Goal: Task Accomplishment & Management: Use online tool/utility

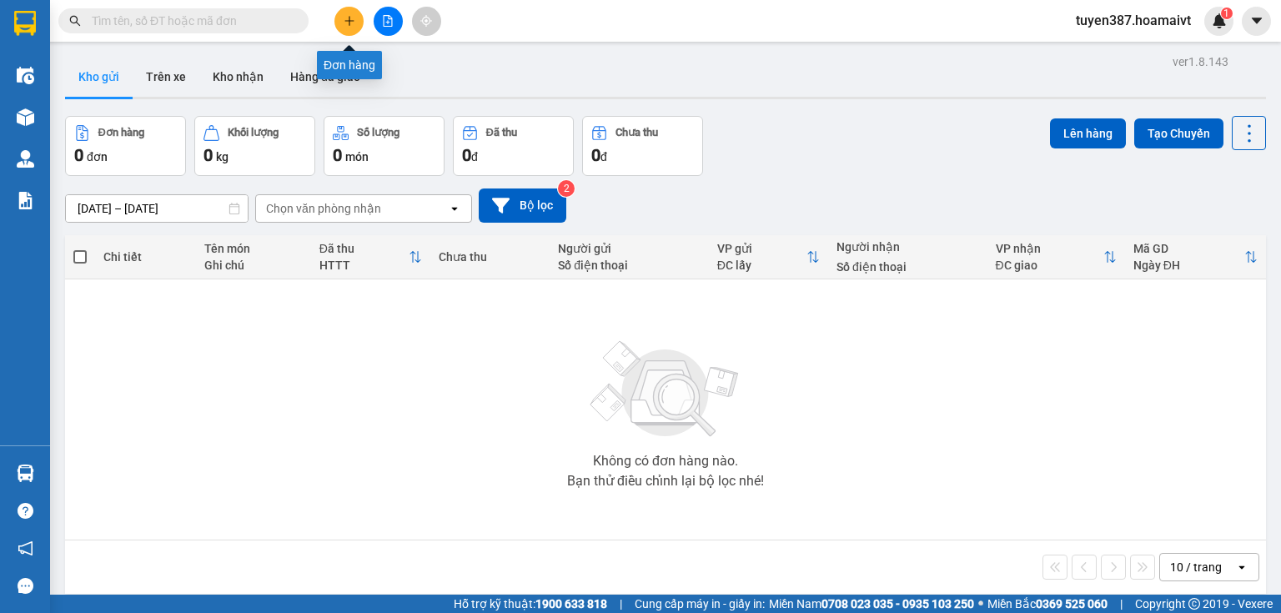
click at [354, 23] on icon "plus" at bounding box center [350, 21] width 12 height 12
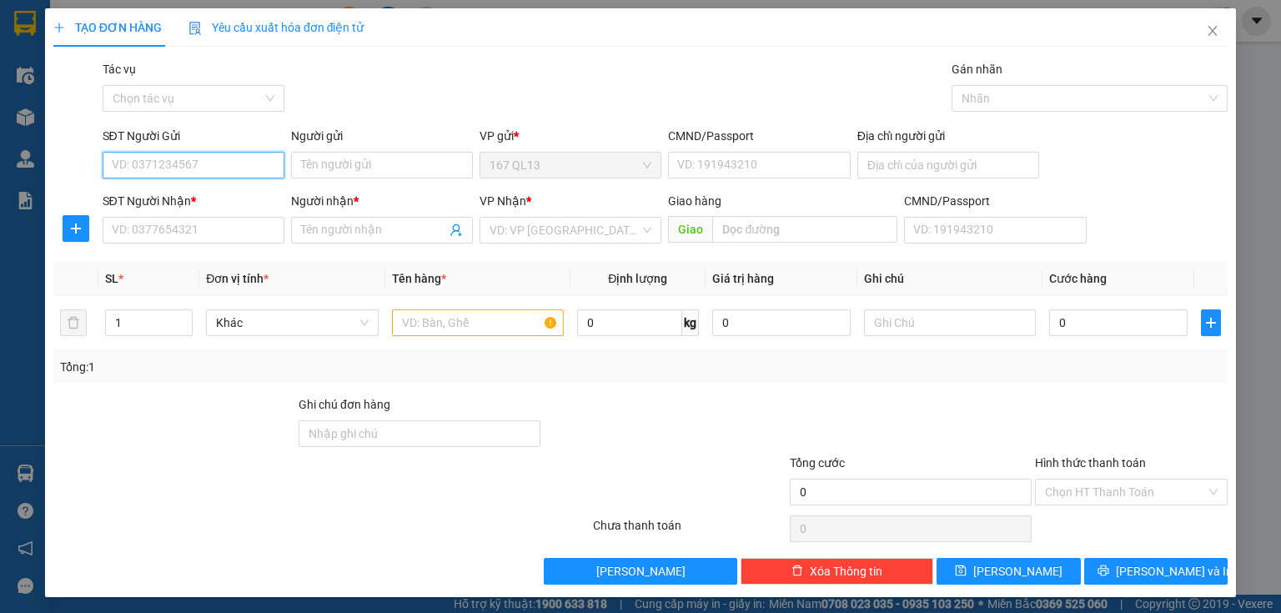
click at [229, 161] on input "SĐT Người Gửi" at bounding box center [194, 165] width 182 height 27
type input "0765660159"
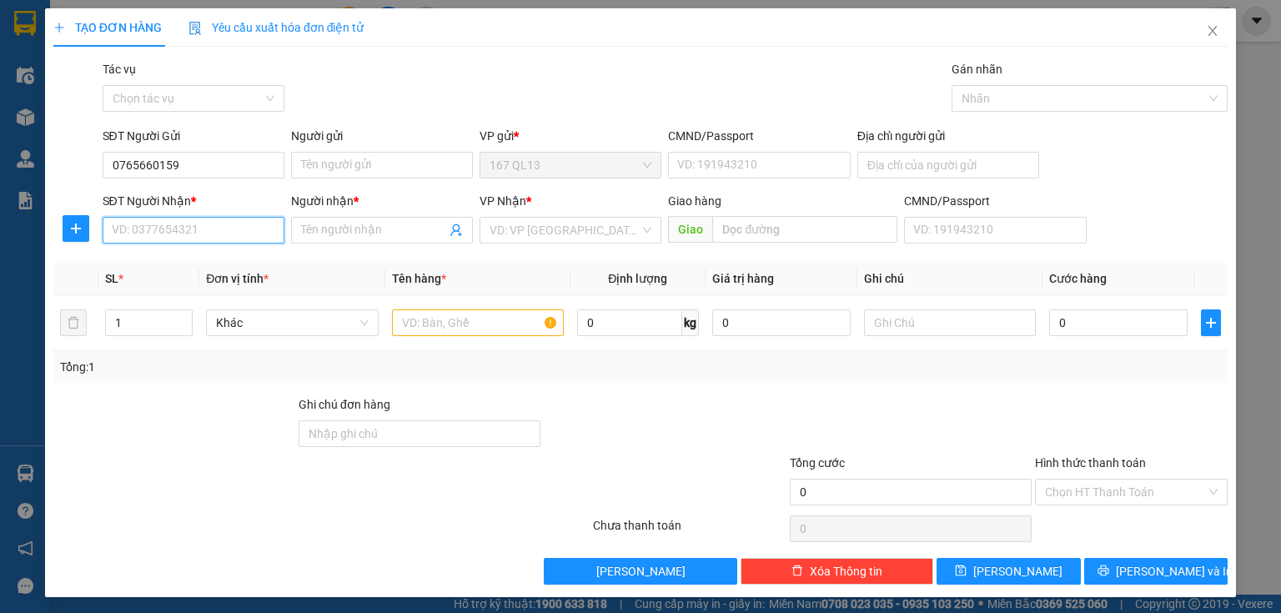
click at [233, 230] on input "SĐT Người Nhận *" at bounding box center [194, 230] width 182 height 27
click at [222, 230] on input "SĐT Người Nhận *" at bounding box center [194, 230] width 182 height 27
type input "0938627633"
click at [354, 224] on input "Người nhận *" at bounding box center [373, 230] width 145 height 18
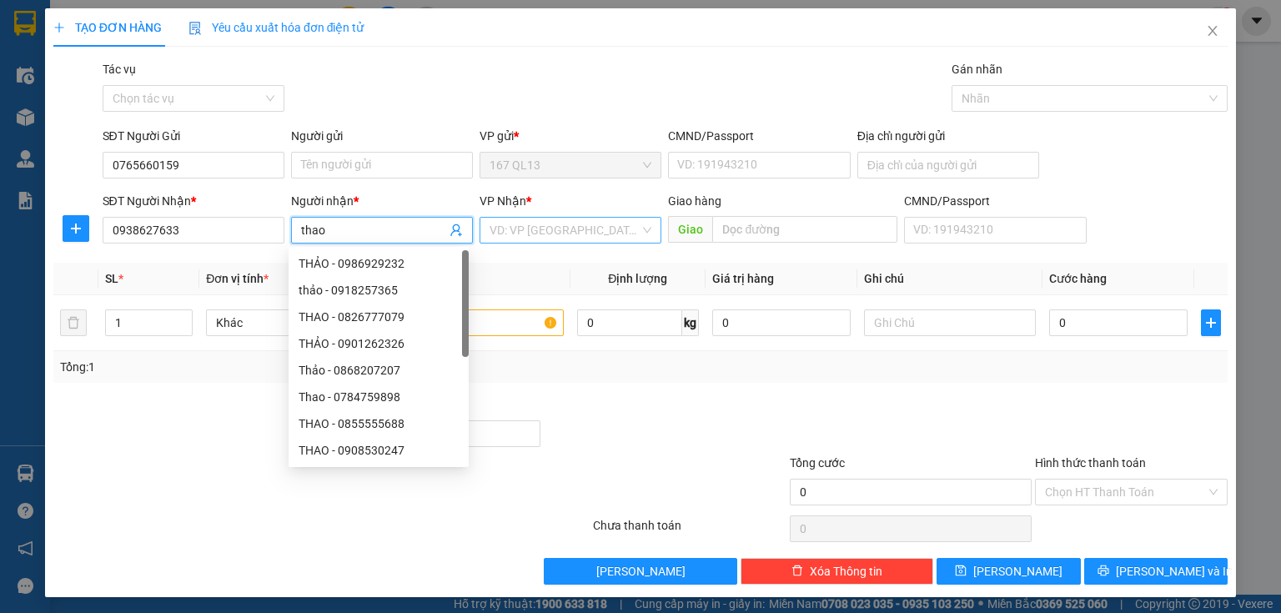
type input "thao"
click at [540, 224] on input "search" at bounding box center [565, 230] width 150 height 25
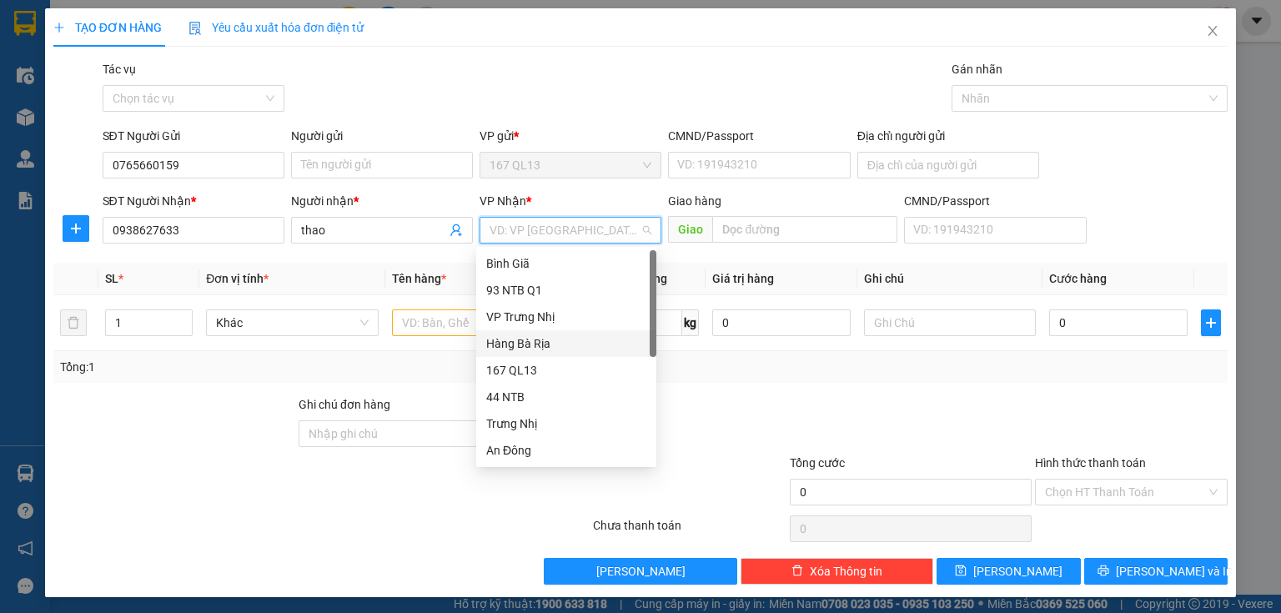
click at [534, 337] on div "Hàng Bà Rịa" at bounding box center [566, 343] width 160 height 18
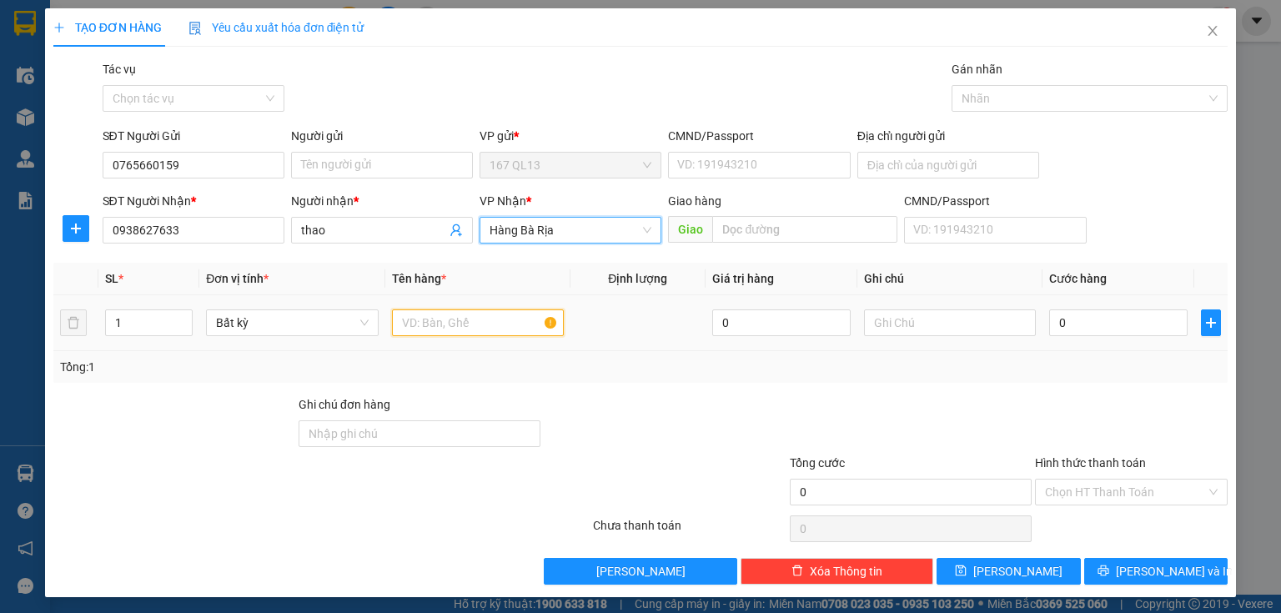
click at [451, 321] on input "text" at bounding box center [478, 322] width 172 height 27
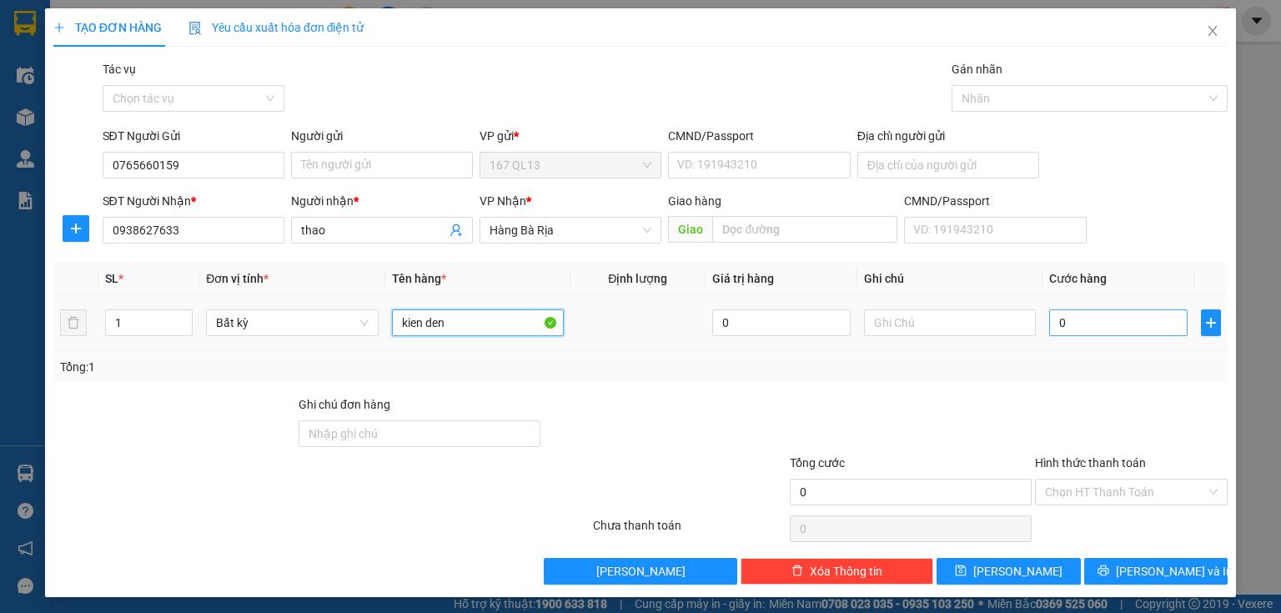
type input "kien den"
click at [1078, 318] on input "0" at bounding box center [1118, 322] width 138 height 27
type input "5"
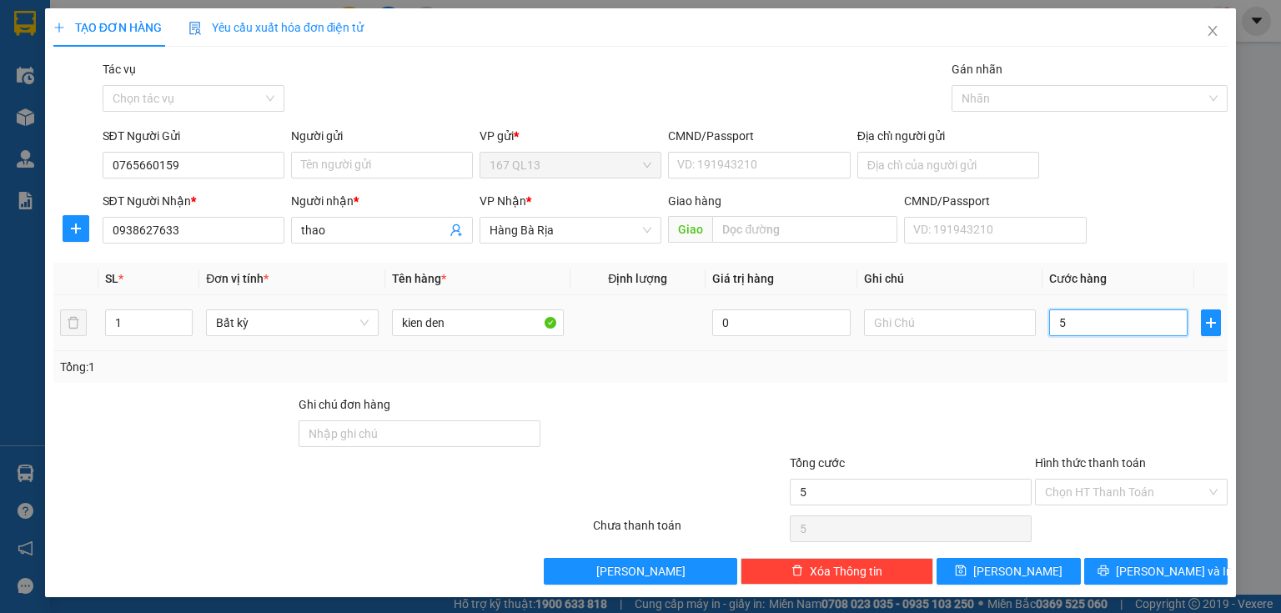
type input "50"
type input "50.000"
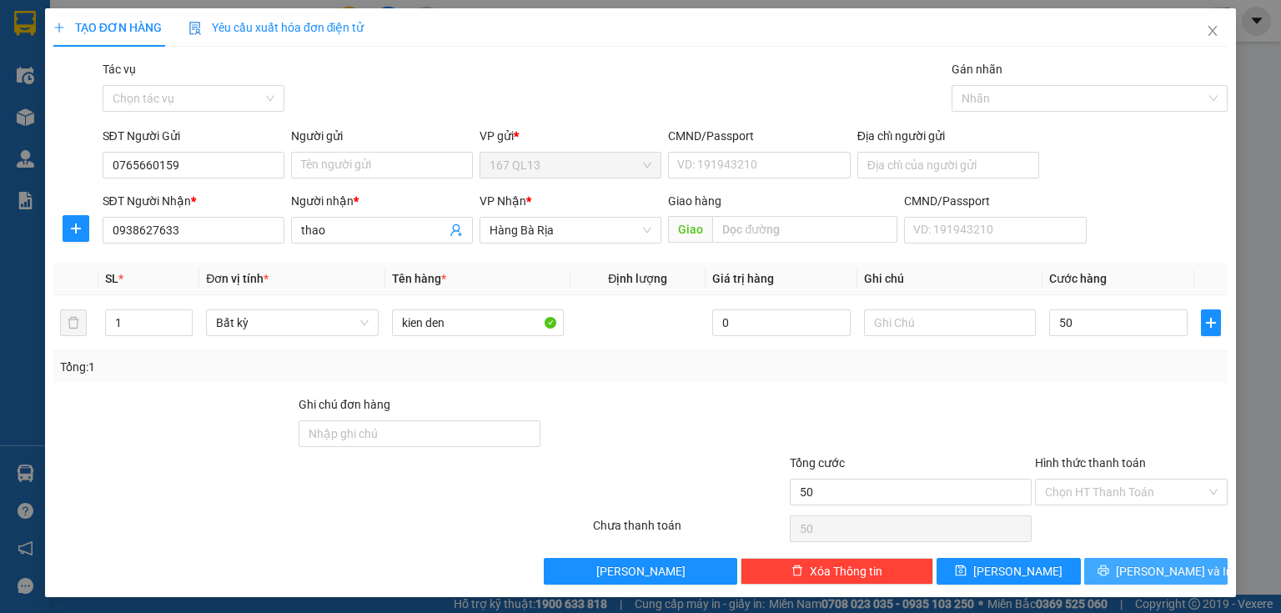
type input "50.000"
click at [1095, 574] on button "[PERSON_NAME] và In" at bounding box center [1156, 571] width 144 height 27
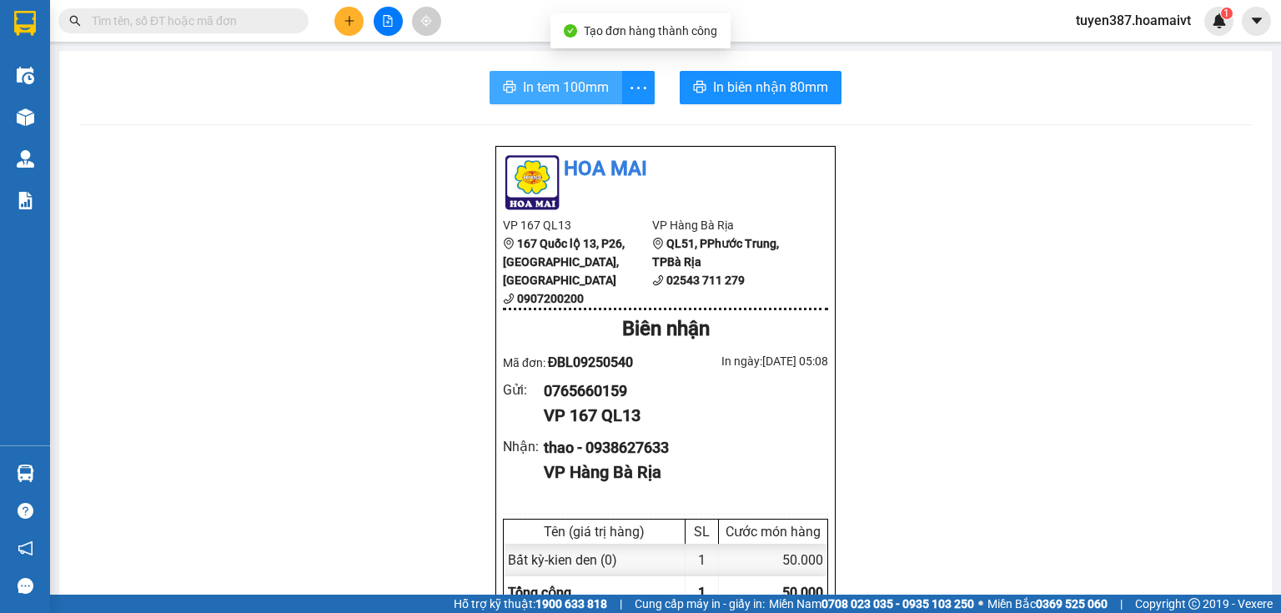
click at [571, 90] on span "In tem 100mm" at bounding box center [566, 87] width 86 height 21
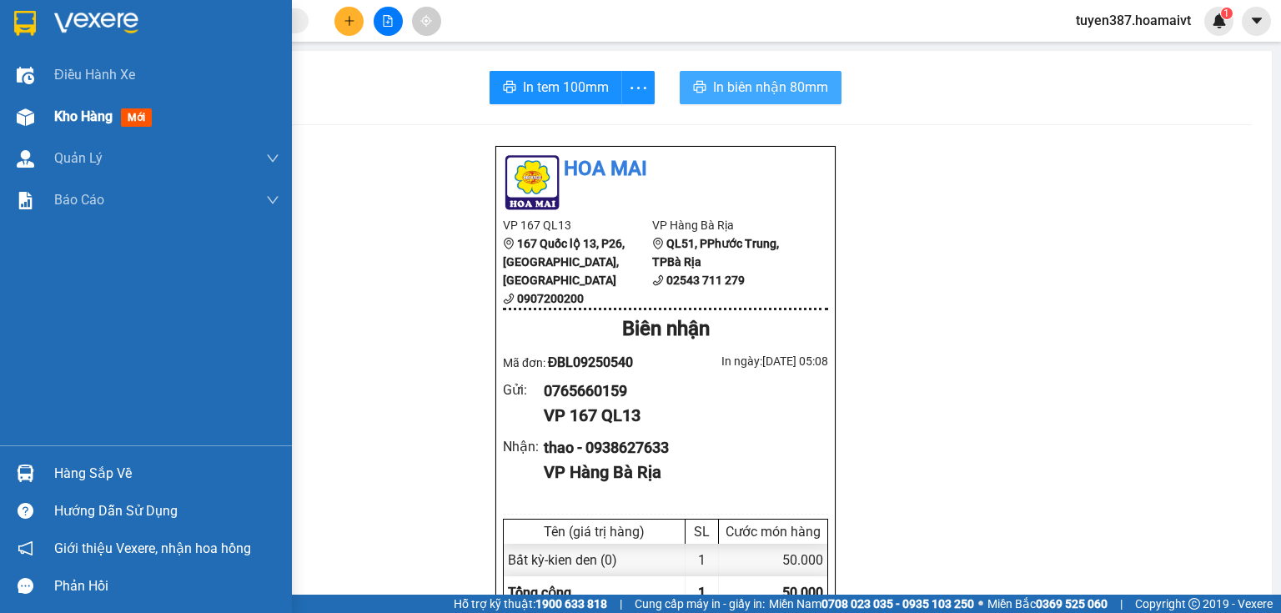
click at [23, 108] on img at bounding box center [26, 117] width 18 height 18
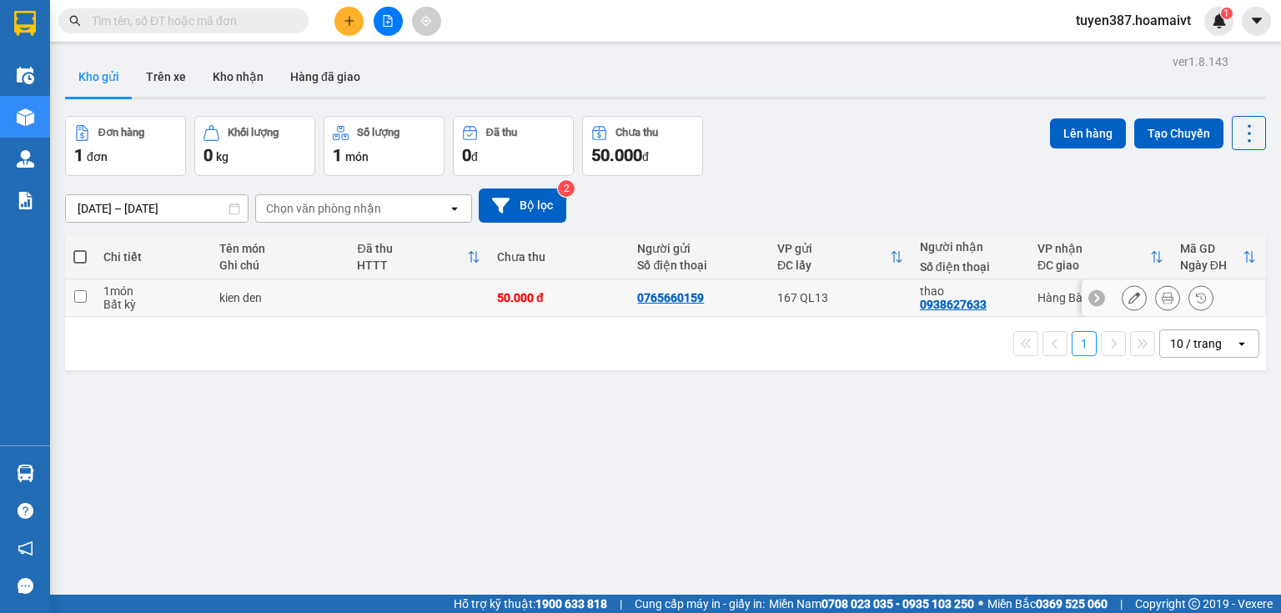
click at [862, 305] on td "167 QL13" at bounding box center [840, 298] width 143 height 38
checkbox input "true"
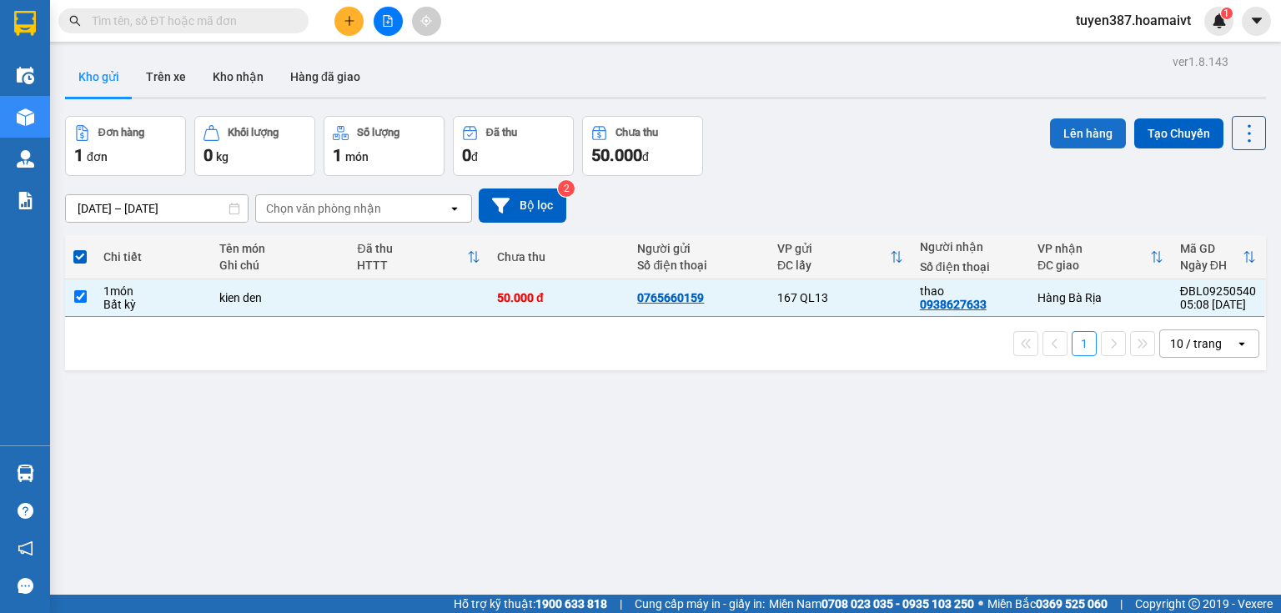
click at [1081, 137] on button "Lên hàng" at bounding box center [1088, 133] width 76 height 30
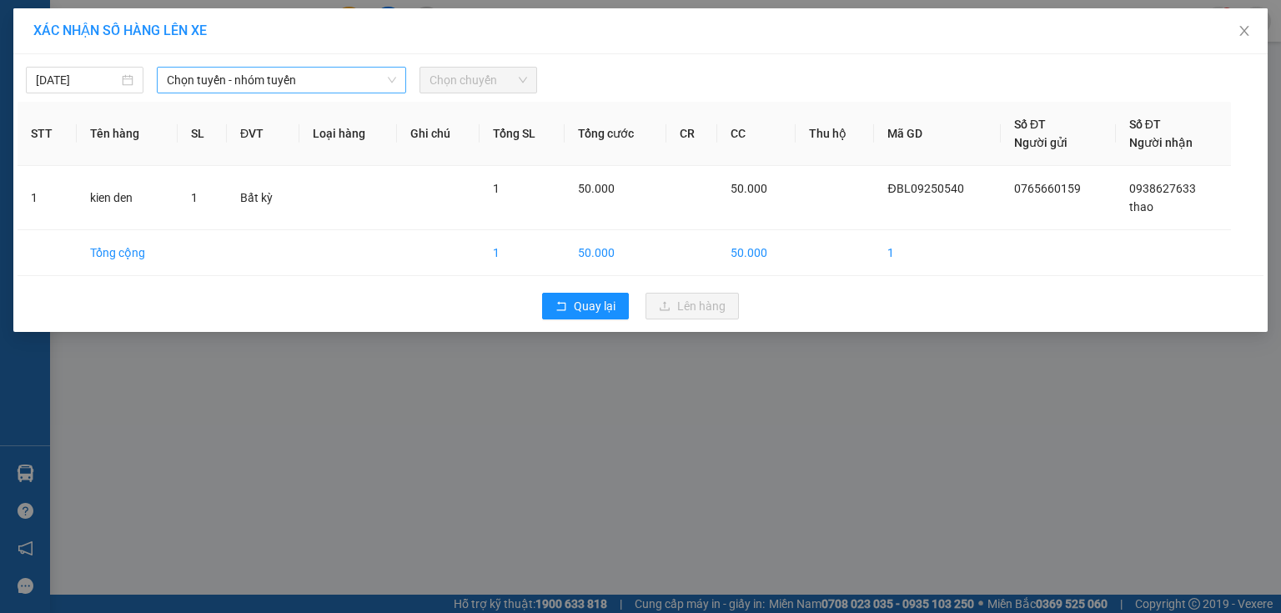
click at [274, 77] on span "Chọn tuyến - nhóm tuyến" at bounding box center [281, 80] width 229 height 25
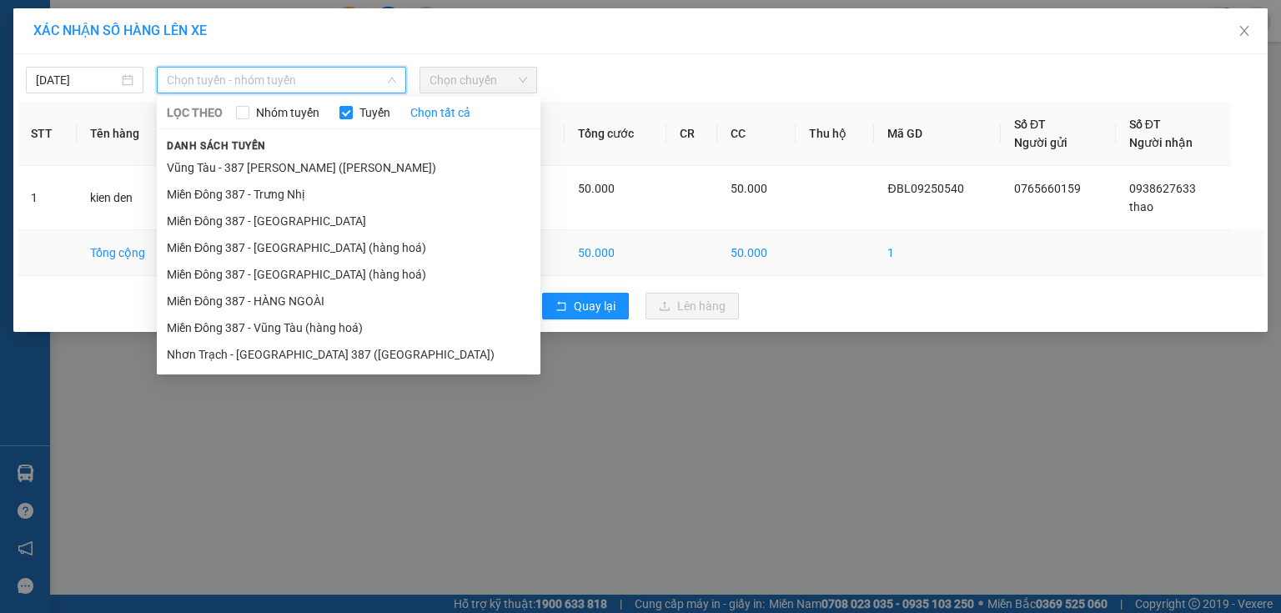
click at [298, 274] on li "Miền Đông 387 - [GEOGRAPHIC_DATA] (hàng hoá)" at bounding box center [349, 274] width 384 height 27
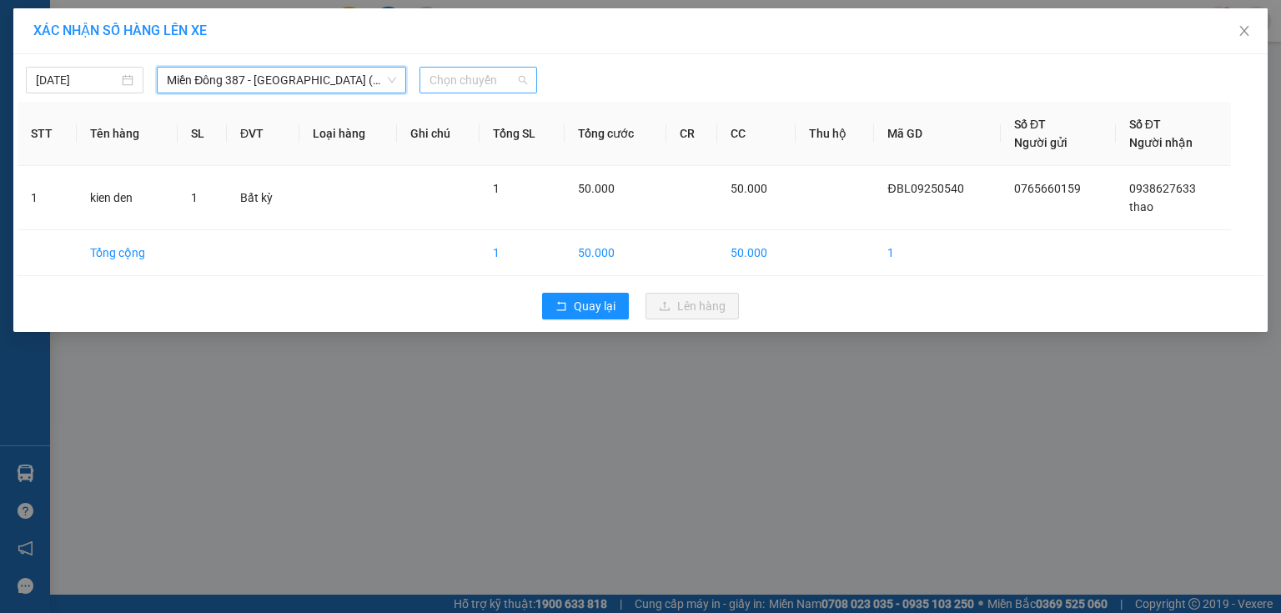
click at [514, 79] on span "Chọn chuyến" at bounding box center [479, 80] width 98 height 25
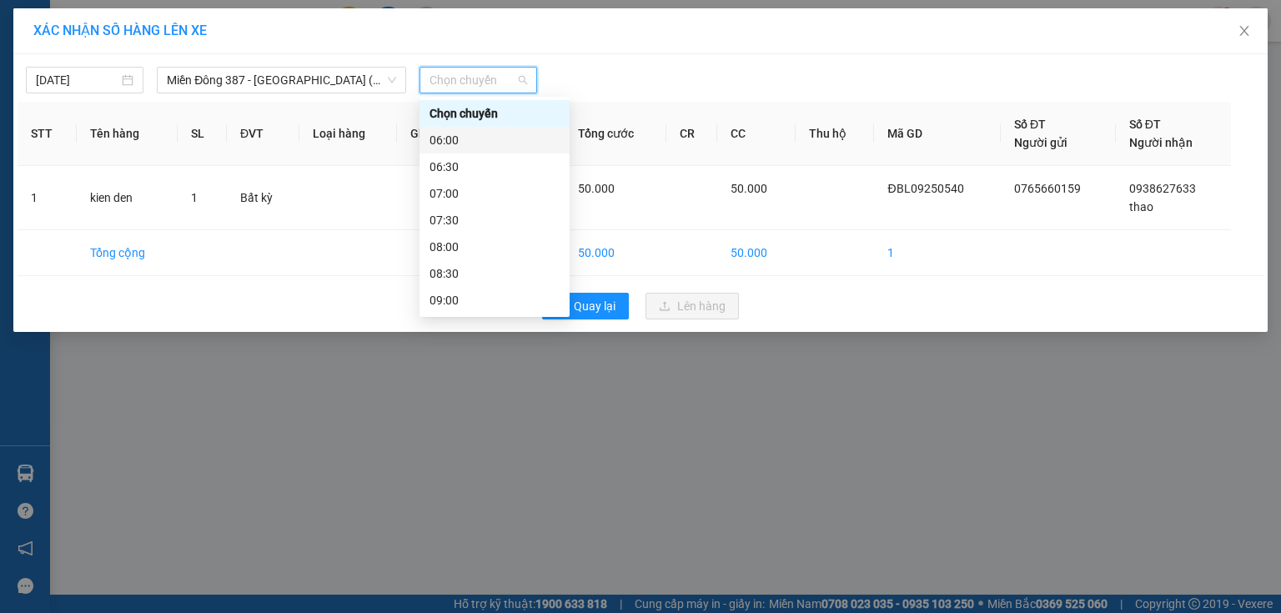
click at [479, 131] on div "06:00" at bounding box center [495, 140] width 130 height 18
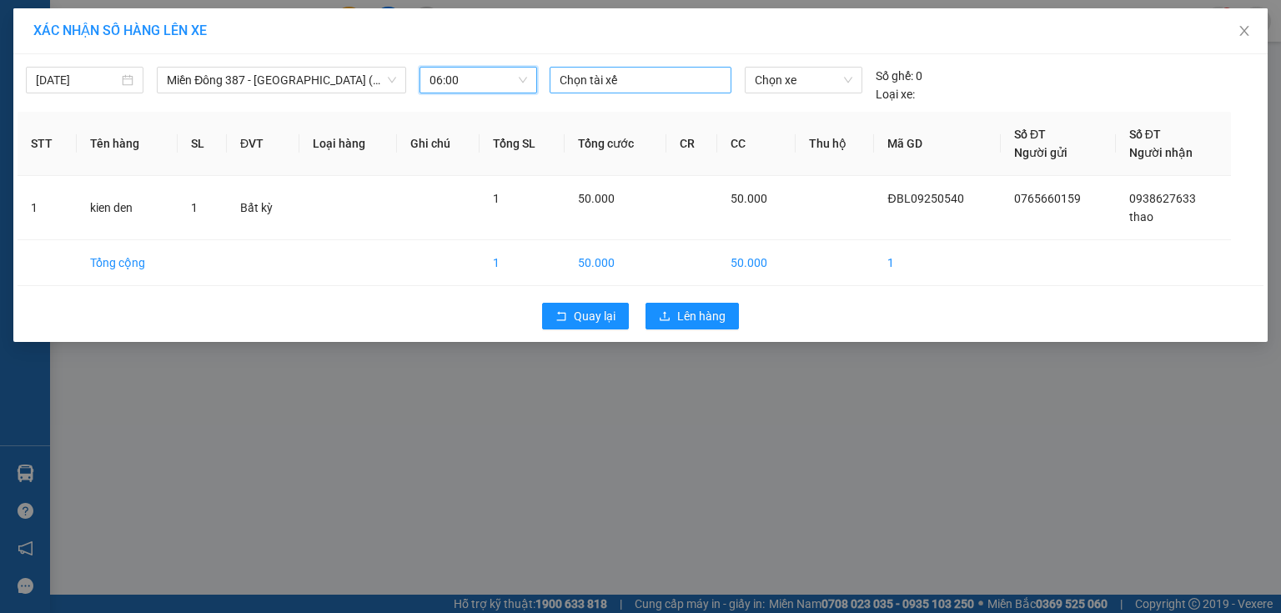
click at [639, 77] on div at bounding box center [640, 80] width 173 height 20
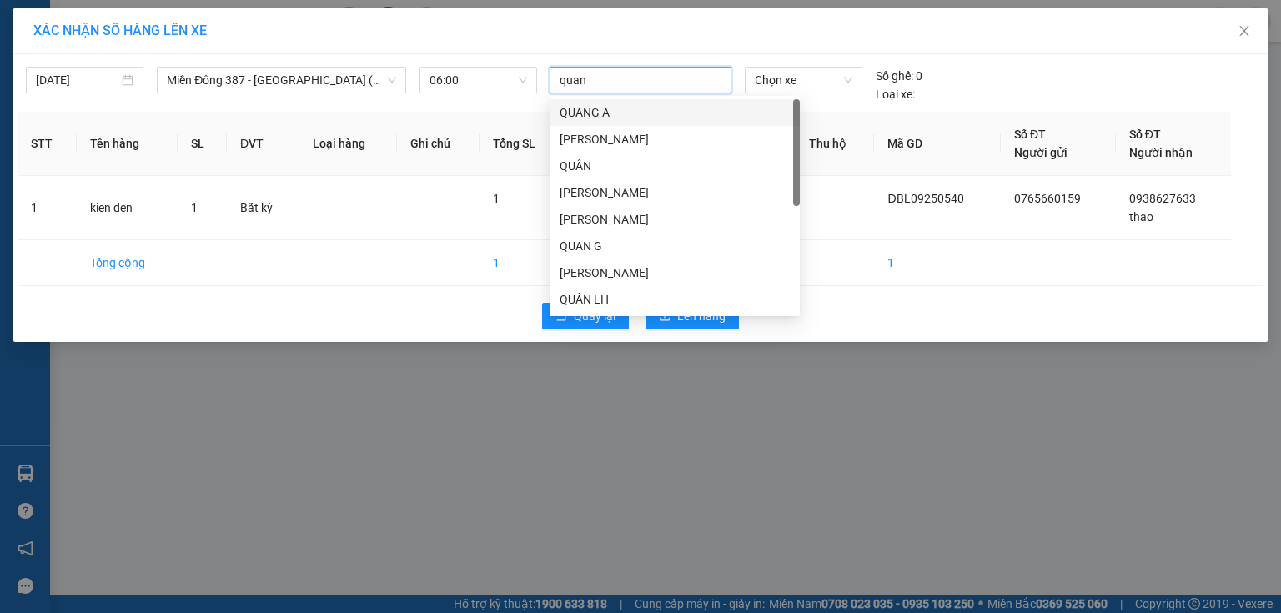
type input "quang"
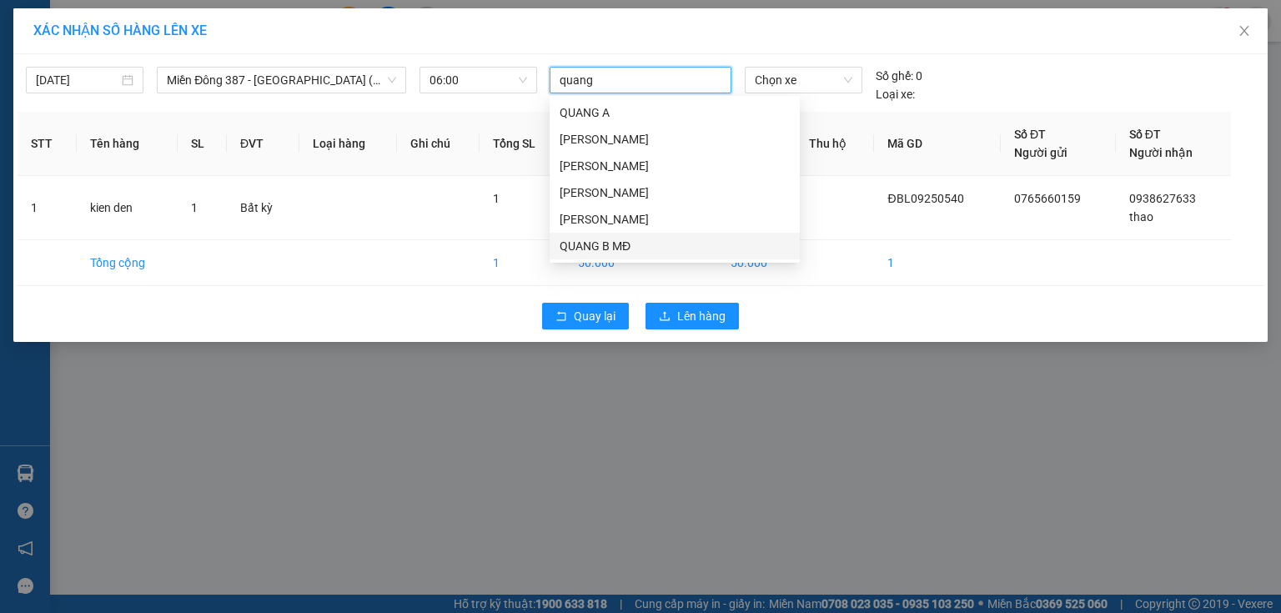
click at [607, 243] on div "QUANG B MĐ" at bounding box center [675, 246] width 230 height 18
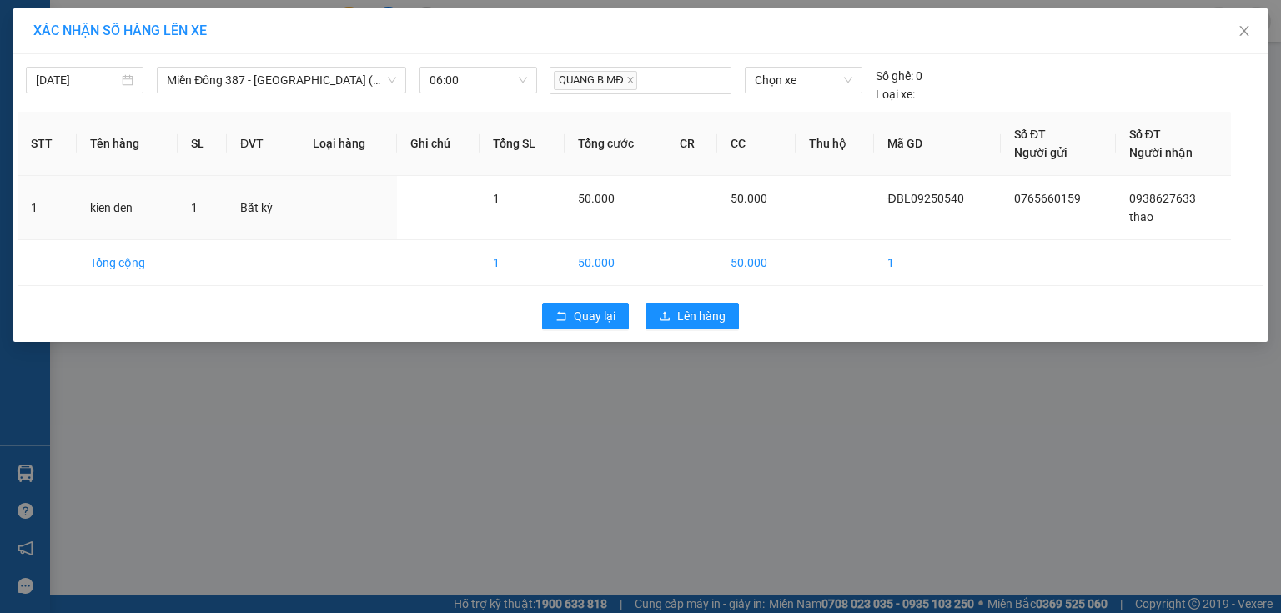
drag, startPoint x: 821, startPoint y: 214, endPoint x: 826, endPoint y: 123, distance: 90.2
click at [822, 204] on td at bounding box center [835, 208] width 79 height 64
click at [824, 78] on span "Chọn xe" at bounding box center [803, 80] width 97 height 25
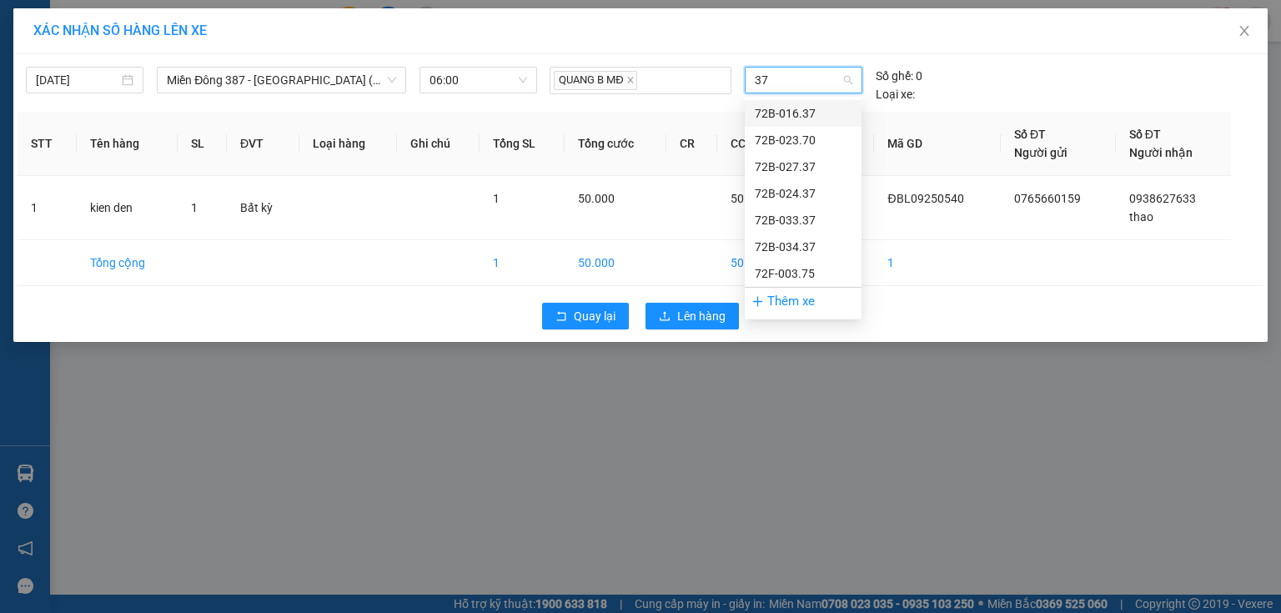
type input "370"
click at [813, 109] on div "72B-023.70" at bounding box center [803, 113] width 97 height 18
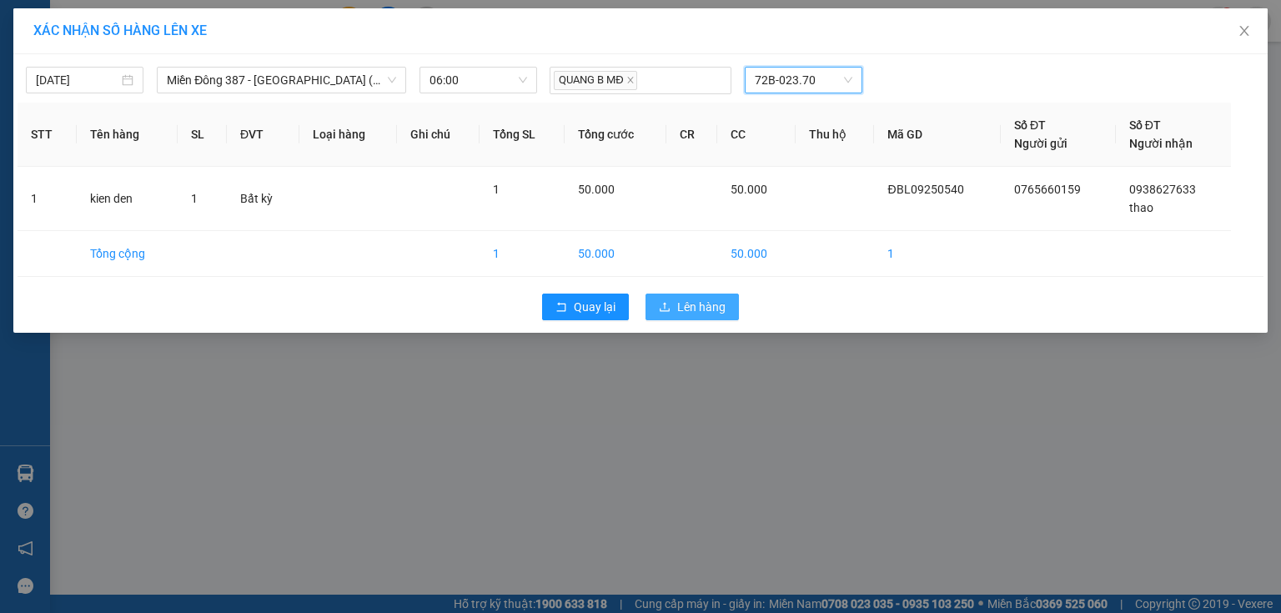
click at [711, 298] on span "Lên hàng" at bounding box center [701, 307] width 48 height 18
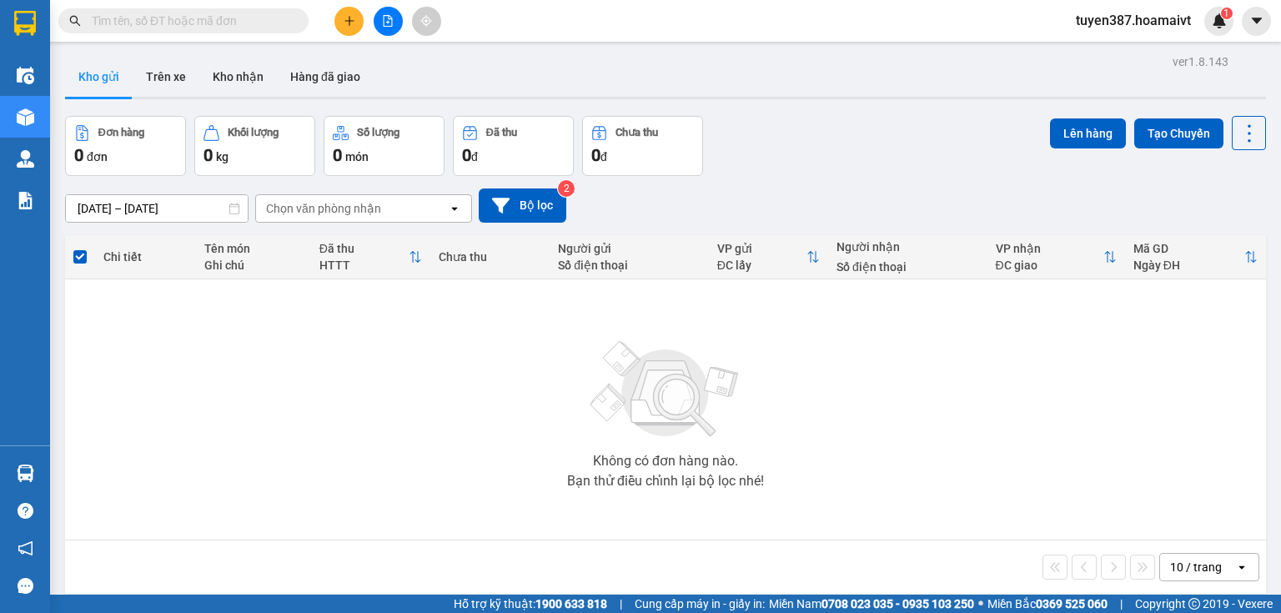
click at [1204, 560] on div "10 / trang" at bounding box center [1196, 567] width 52 height 17
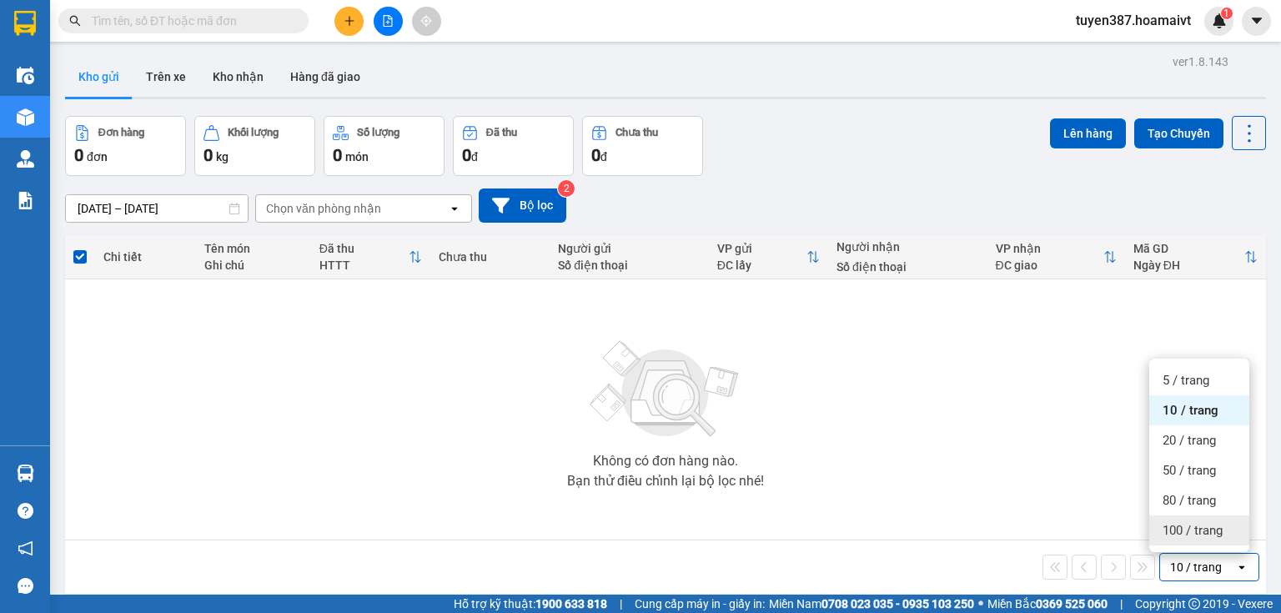
click at [1204, 528] on span "100 / trang" at bounding box center [1193, 530] width 60 height 17
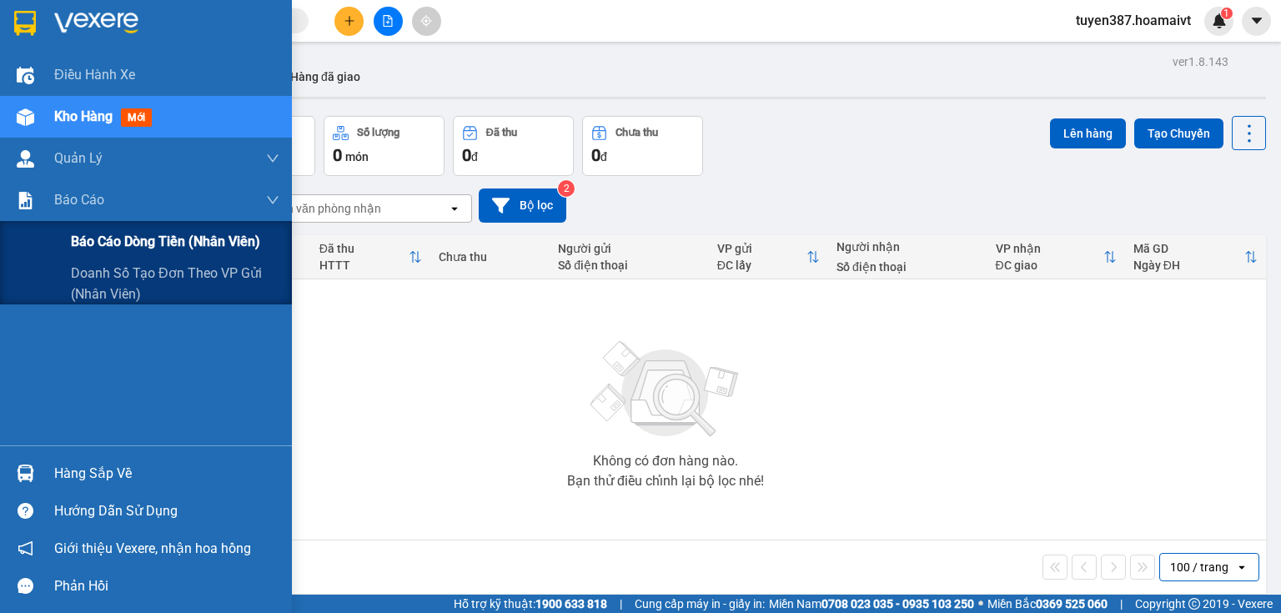
click at [111, 240] on span "Báo cáo dòng tiền (nhân viên)" at bounding box center [165, 241] width 189 height 21
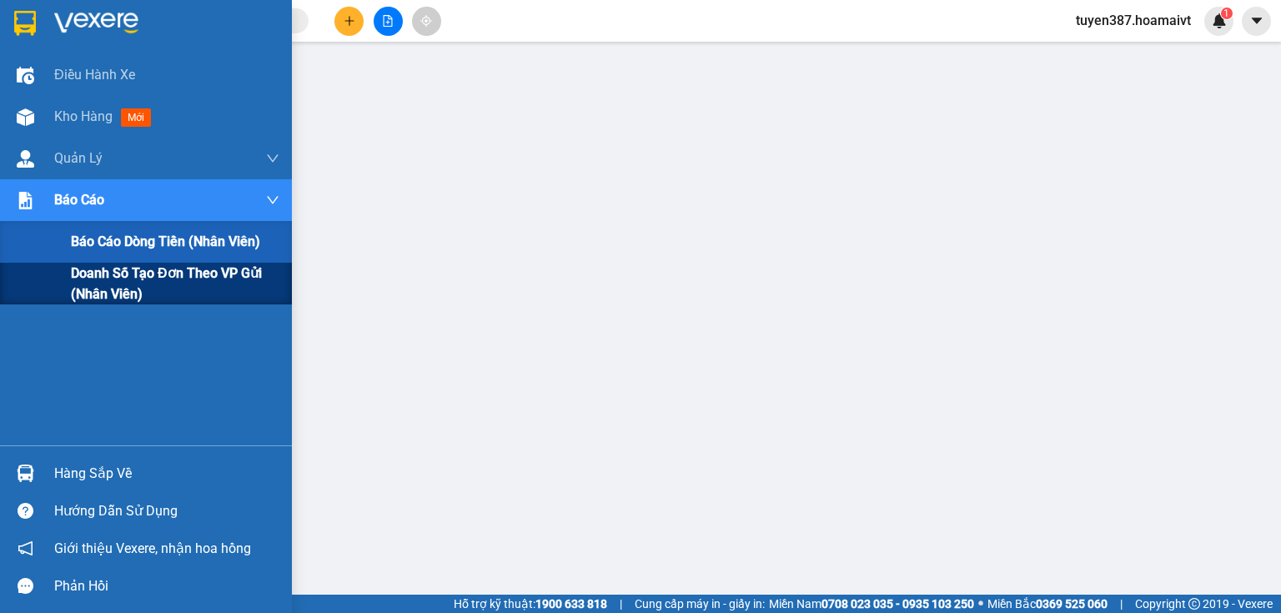
click at [93, 274] on span "Doanh số tạo đơn theo VP gửi (nhân viên)" at bounding box center [175, 284] width 209 height 42
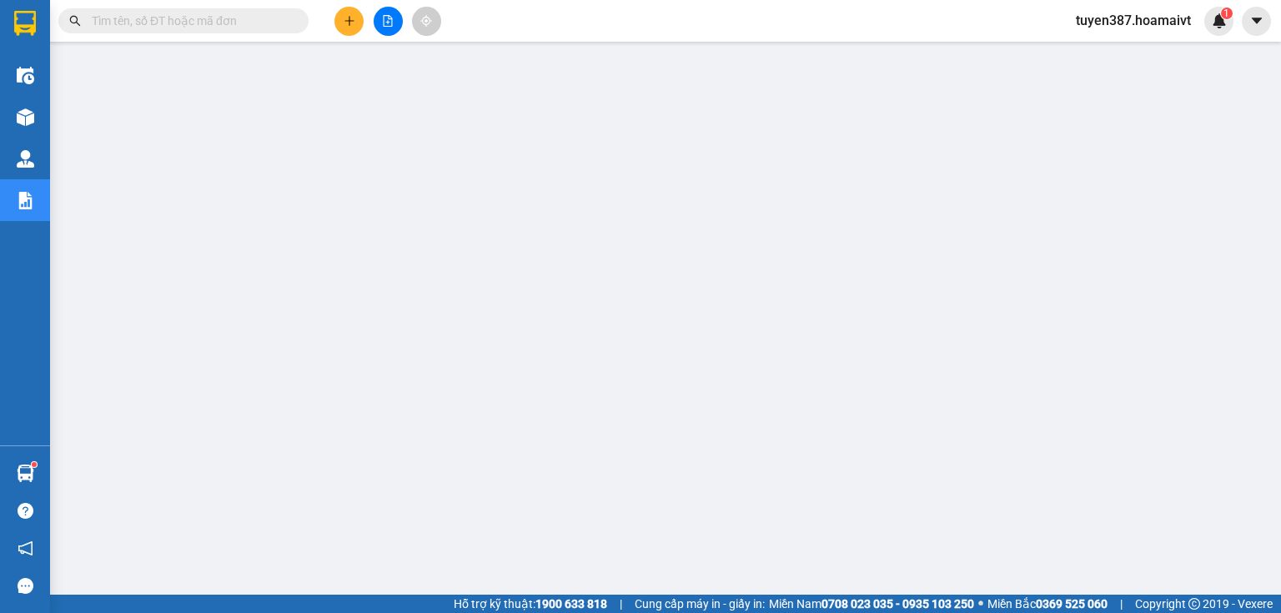
click at [218, 15] on input "text" at bounding box center [190, 21] width 197 height 18
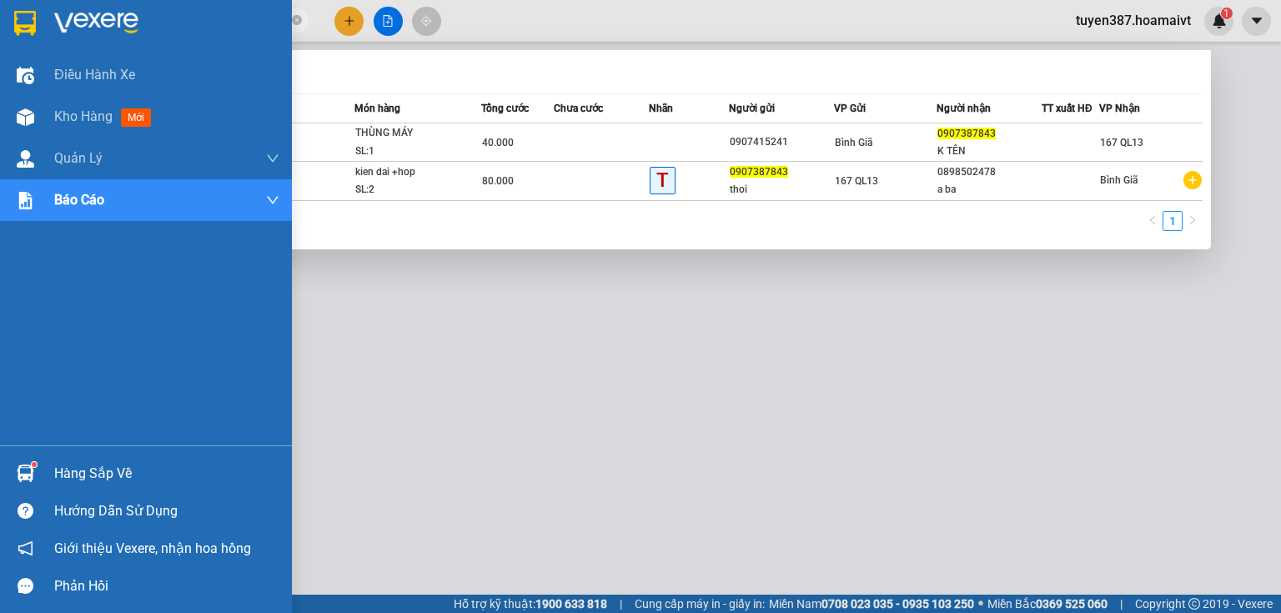
type input "0907387843"
click at [23, 475] on img at bounding box center [26, 474] width 18 height 18
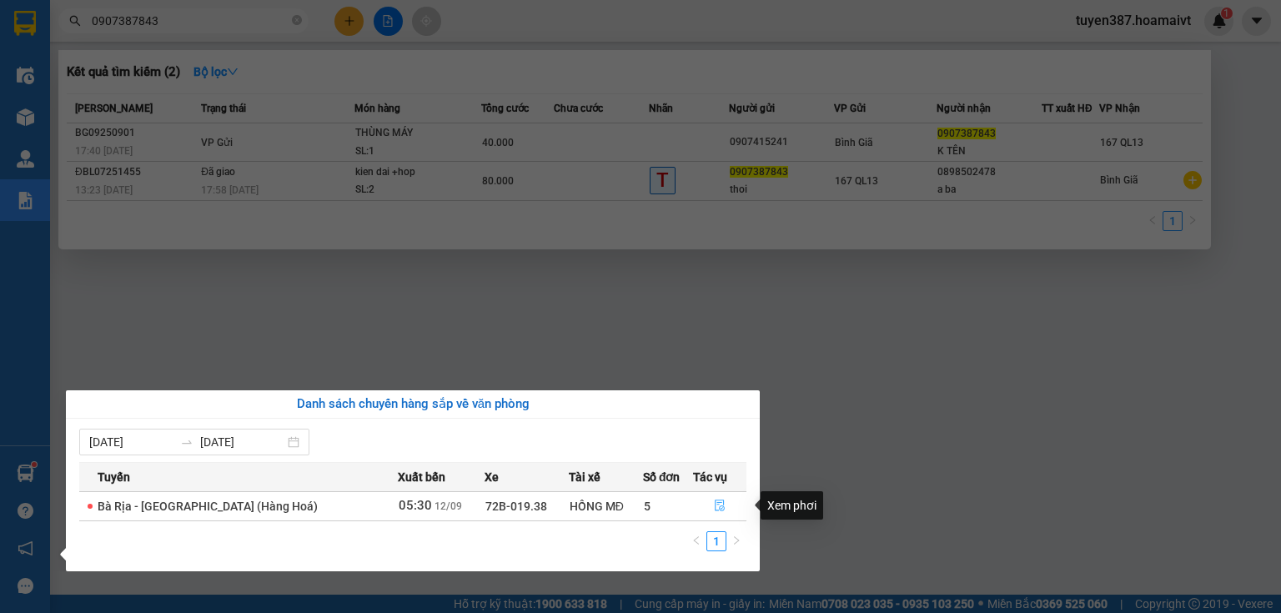
click at [716, 500] on icon "file-done" at bounding box center [721, 506] width 10 height 12
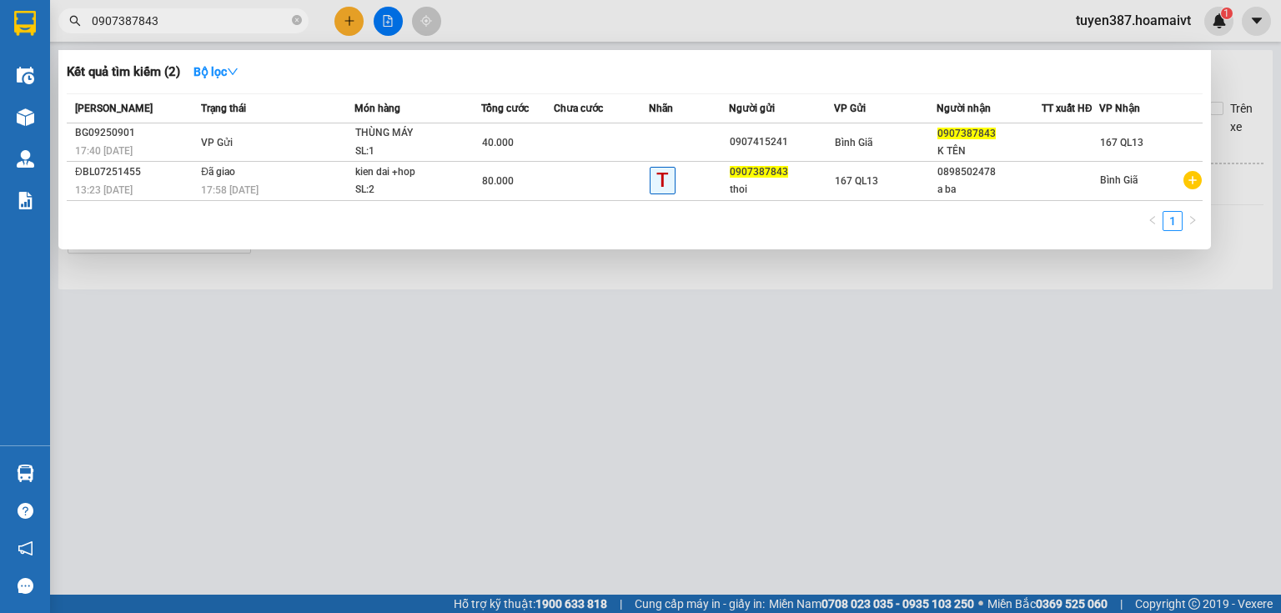
type input "[DATE]"
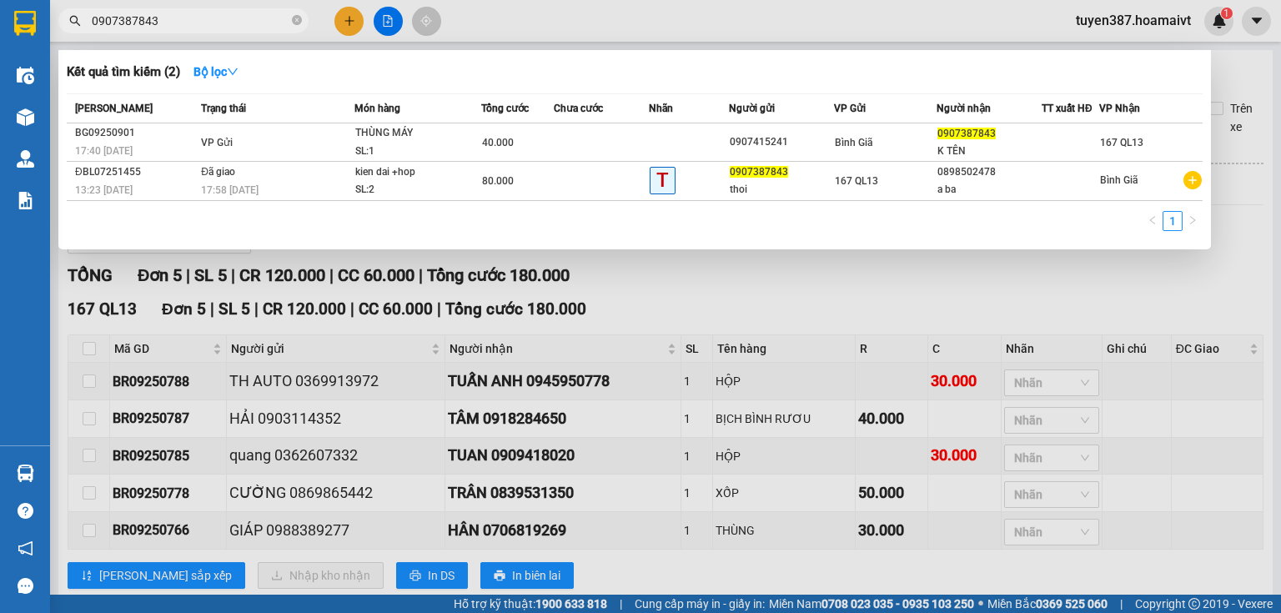
click at [1101, 308] on div at bounding box center [640, 306] width 1281 height 613
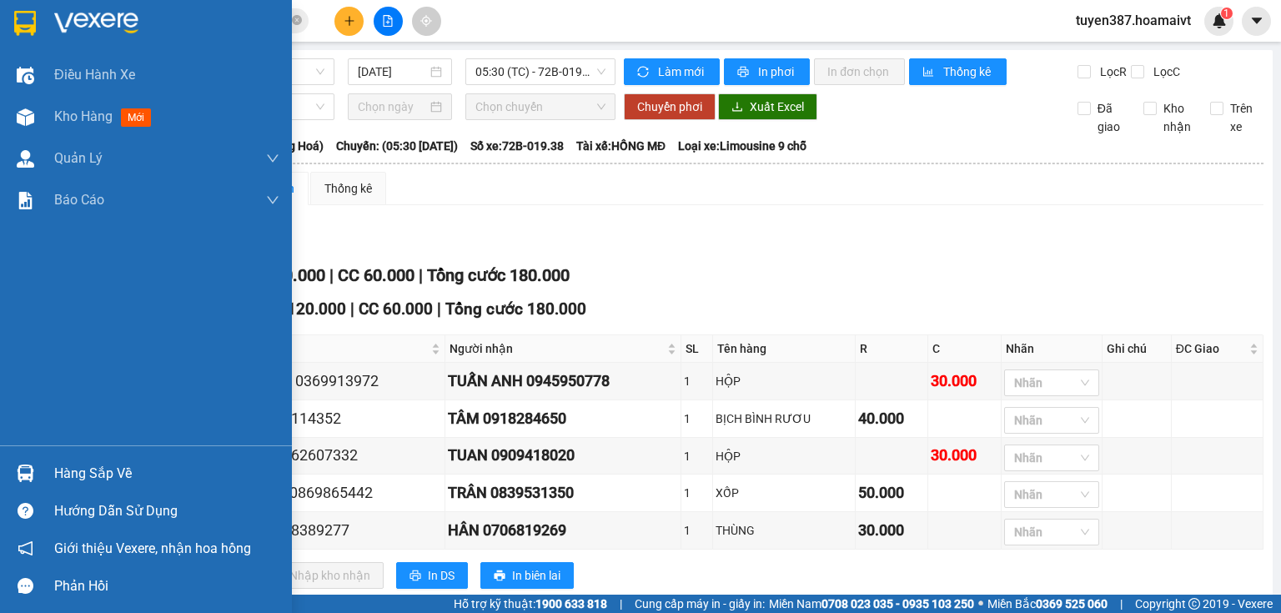
click at [41, 481] on div "Hàng sắp về" at bounding box center [146, 474] width 292 height 38
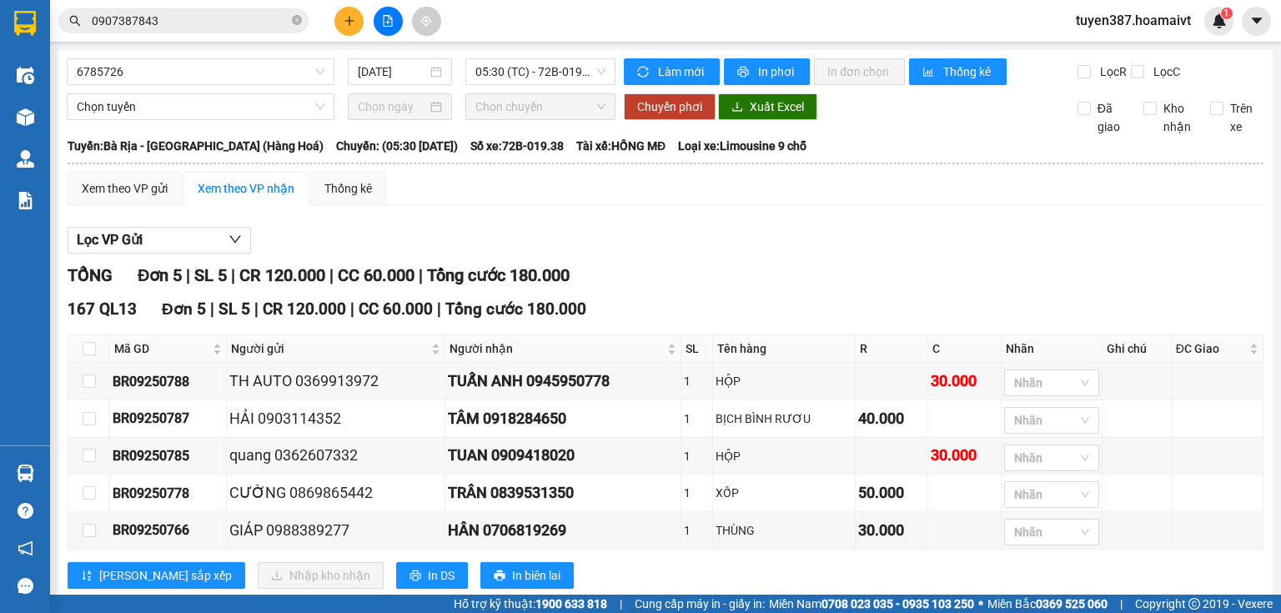
click at [832, 210] on section "Kết quả tìm kiếm ( 2 ) Bộ lọc Mã ĐH Trạng thái Món hàng Tổng cước Chưa cước Nhã…" at bounding box center [640, 306] width 1281 height 613
click at [354, 22] on icon "plus" at bounding box center [350, 21] width 12 height 12
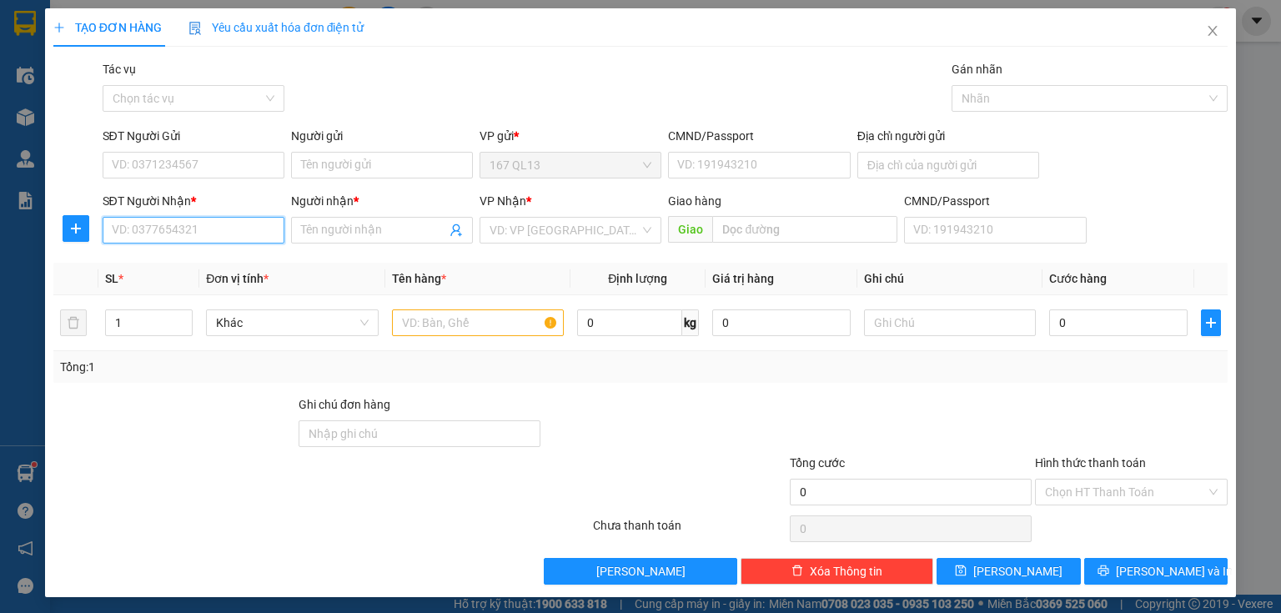
click at [257, 232] on input "SĐT Người Nhận *" at bounding box center [194, 230] width 182 height 27
click at [160, 260] on div "0815830739 - HẢI" at bounding box center [192, 263] width 160 height 18
type input "0815830739"
type input "HẢI"
type input "0815830739"
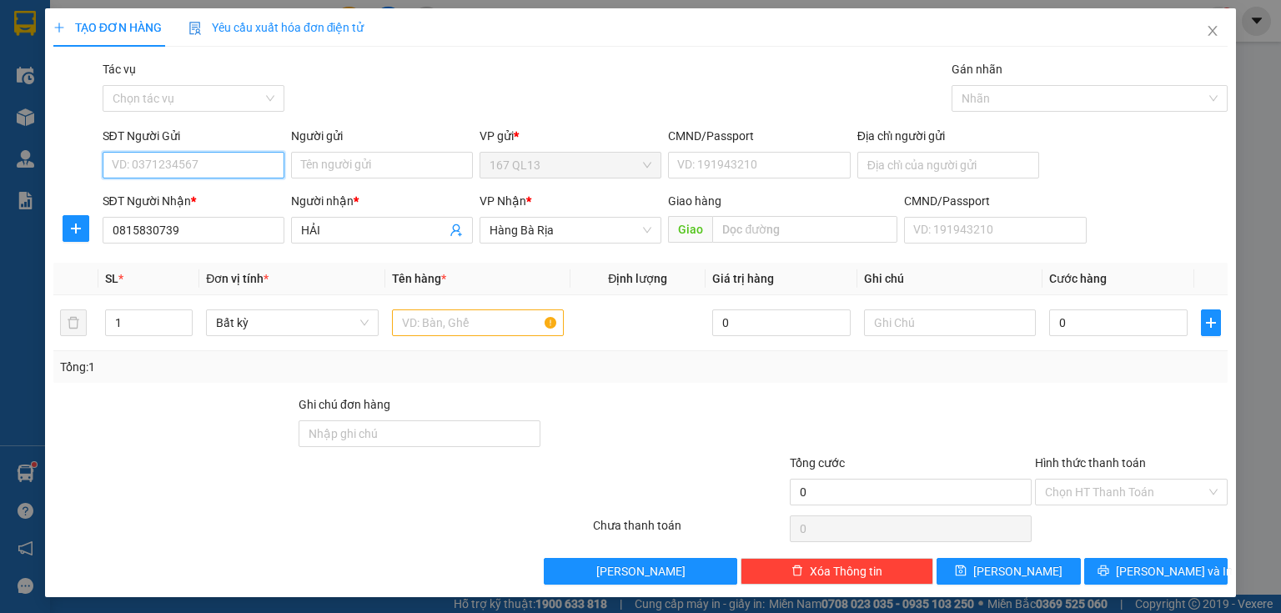
click at [207, 164] on input "SĐT Người Gửi" at bounding box center [194, 165] width 182 height 27
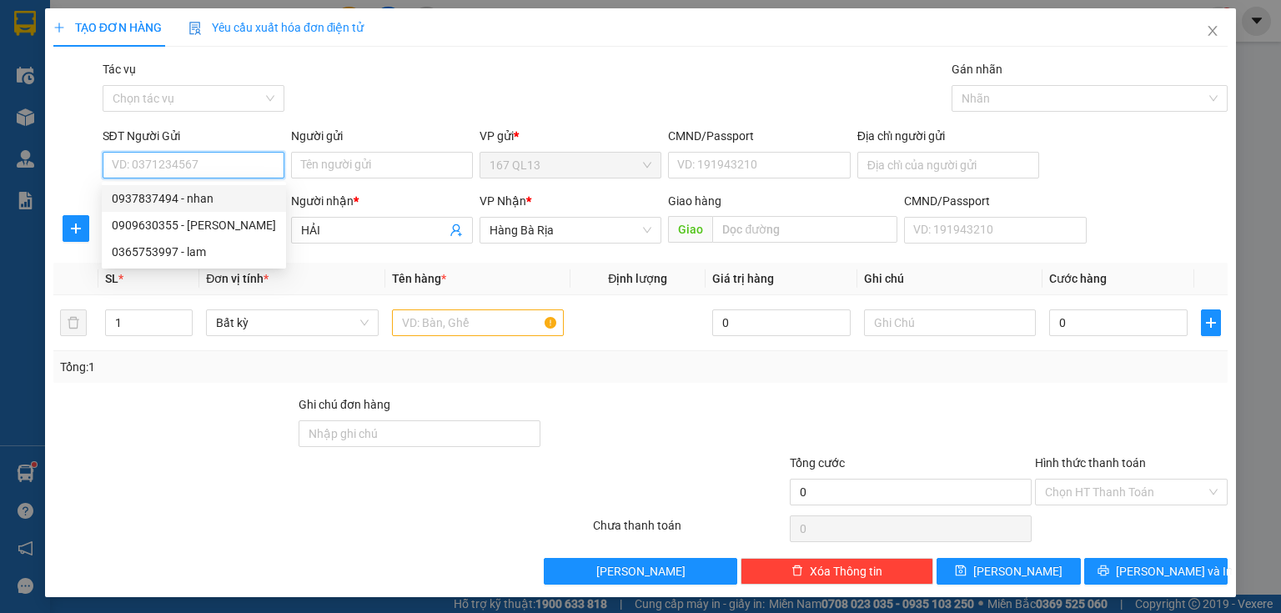
click at [187, 200] on div "0937837494 - nhan" at bounding box center [194, 198] width 164 height 18
type input "0937837494"
type input "nhan"
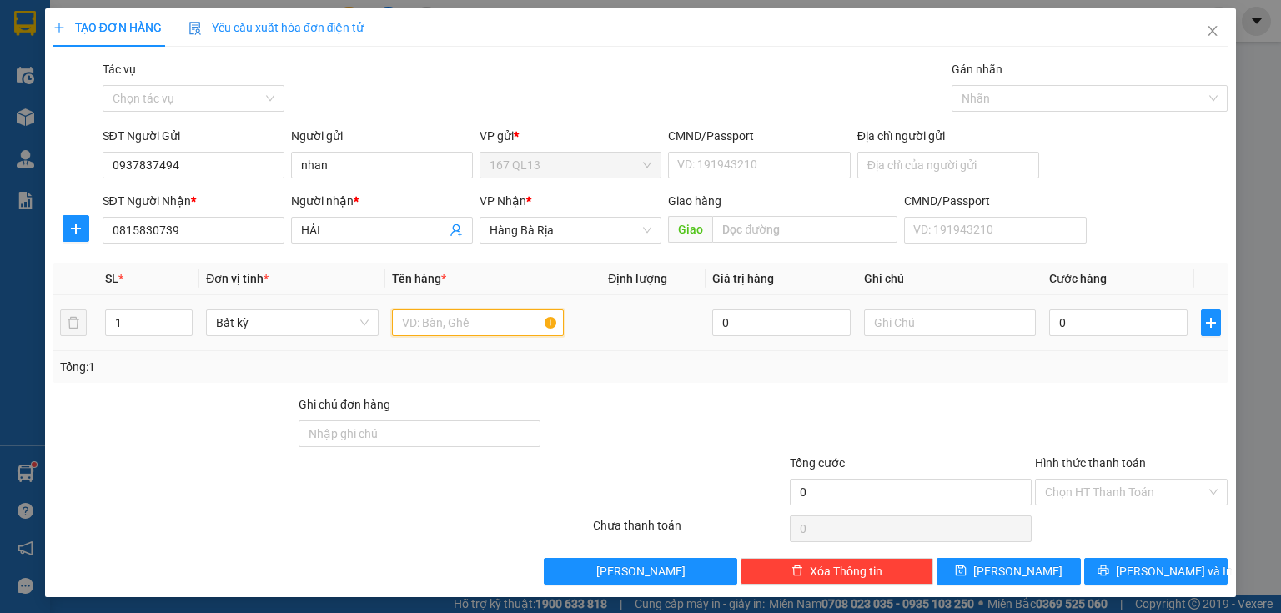
click at [442, 320] on input "text" at bounding box center [478, 322] width 172 height 27
type input "thung"
click at [1074, 334] on input "0" at bounding box center [1118, 322] width 138 height 27
type input "5"
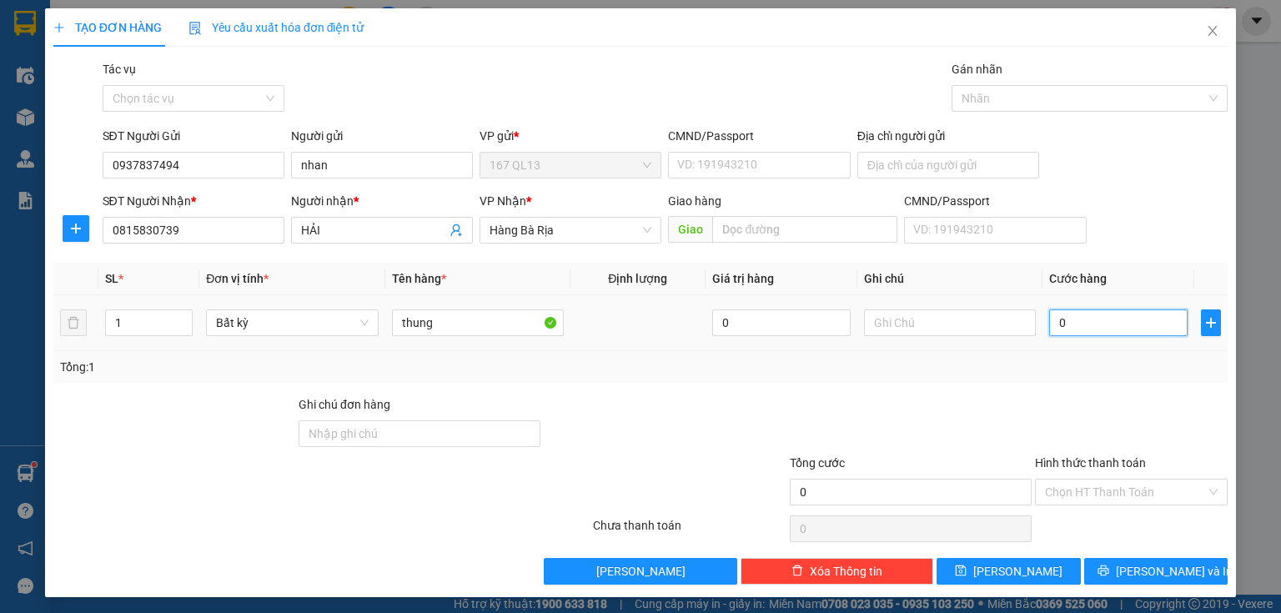
type input "5"
type input "50"
type input "50.000"
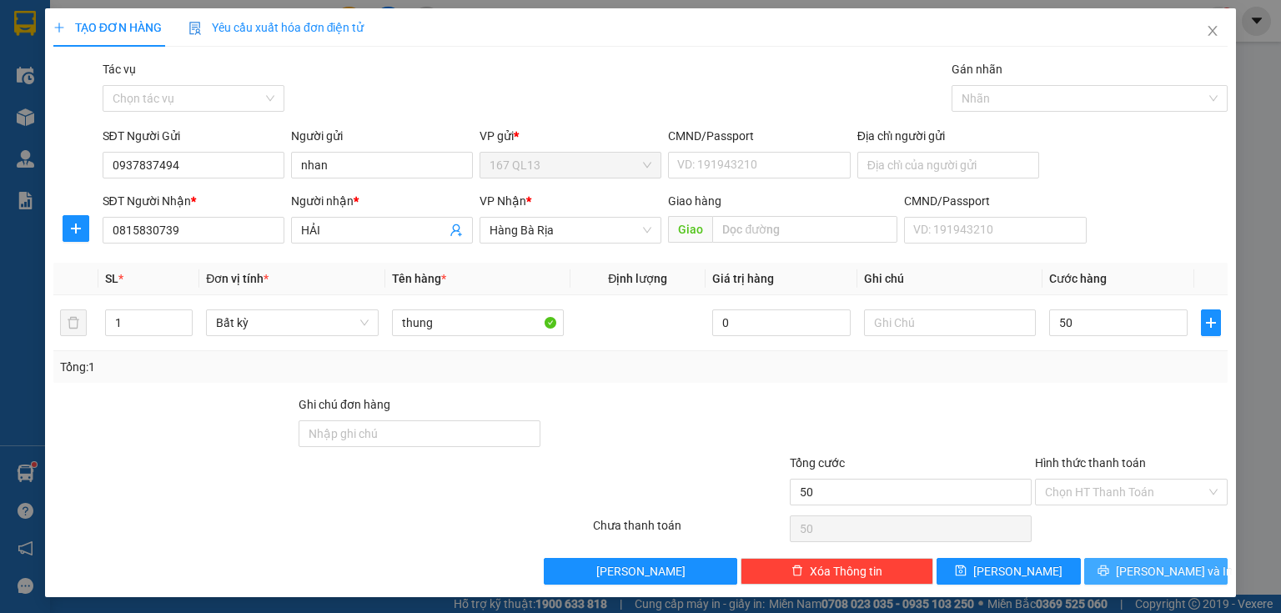
type input "50.000"
click at [1108, 574] on button "[PERSON_NAME] và In" at bounding box center [1156, 571] width 144 height 27
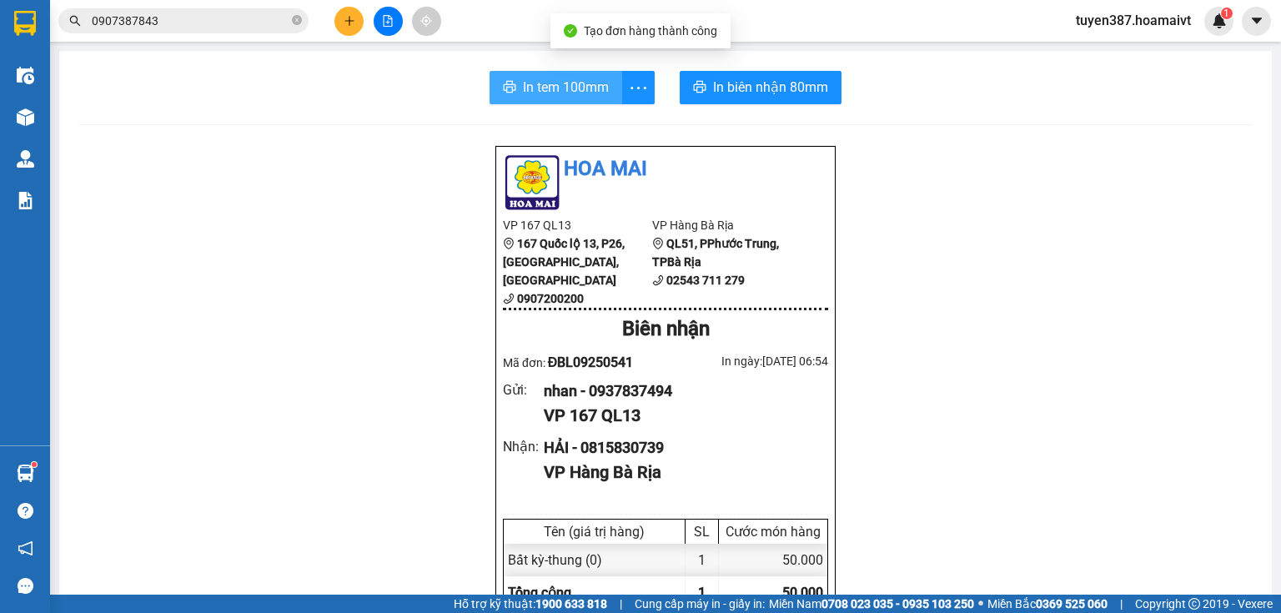
click at [535, 92] on span "In tem 100mm" at bounding box center [566, 87] width 86 height 21
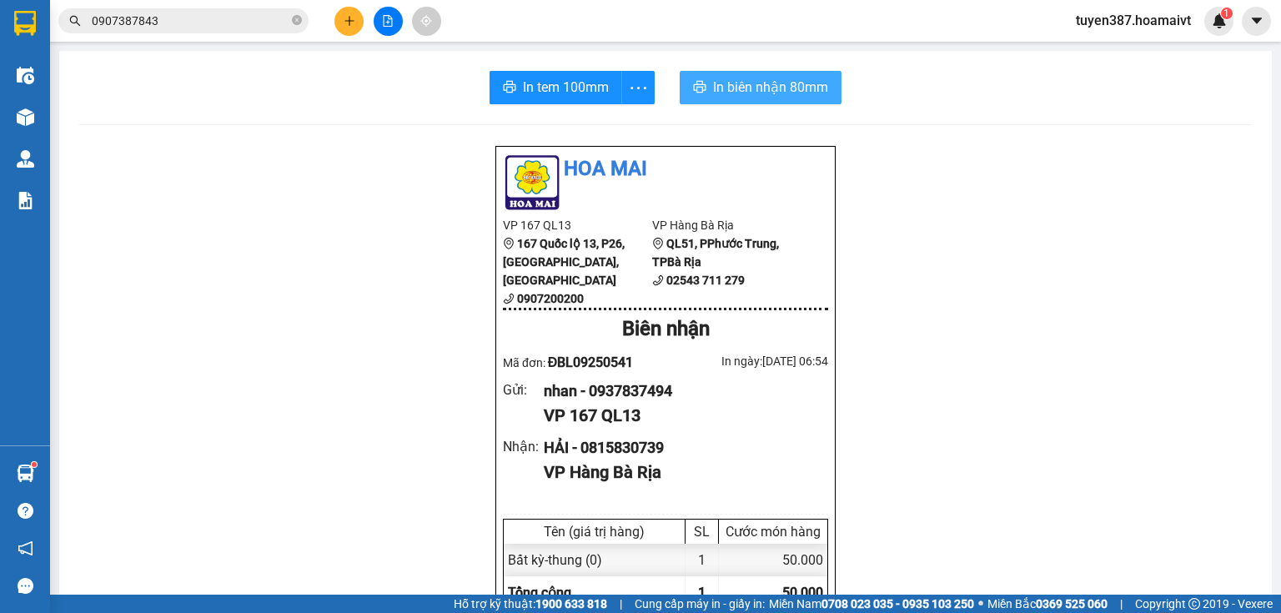
click at [797, 83] on span "In biên nhận 80mm" at bounding box center [770, 87] width 115 height 21
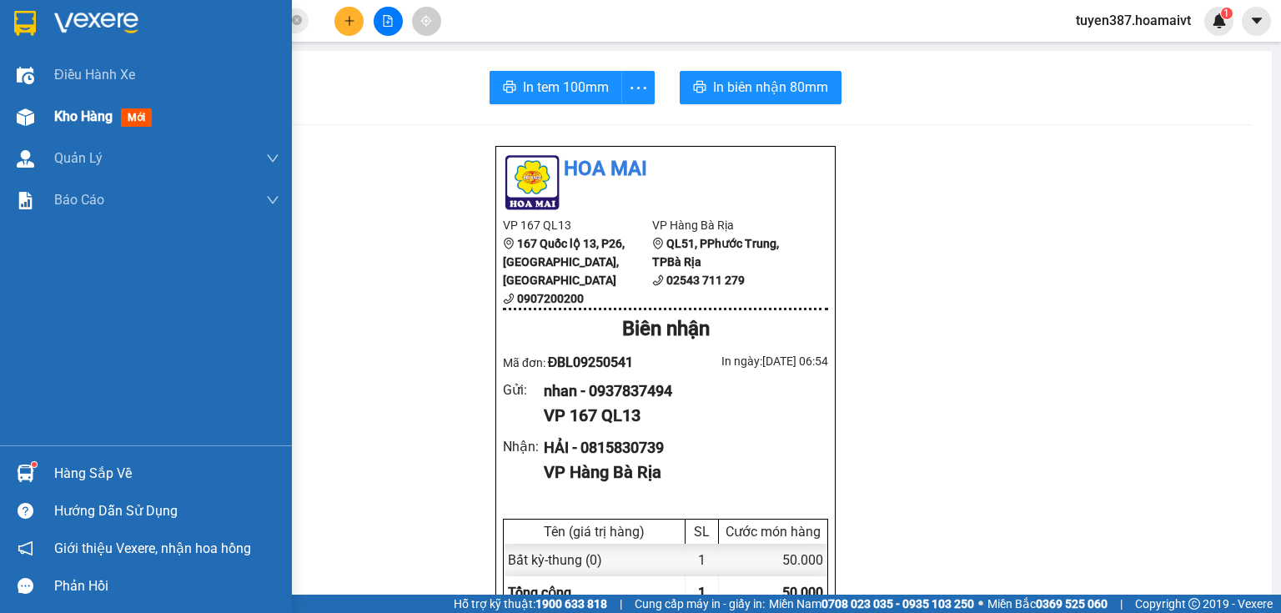
click at [25, 118] on img at bounding box center [26, 117] width 18 height 18
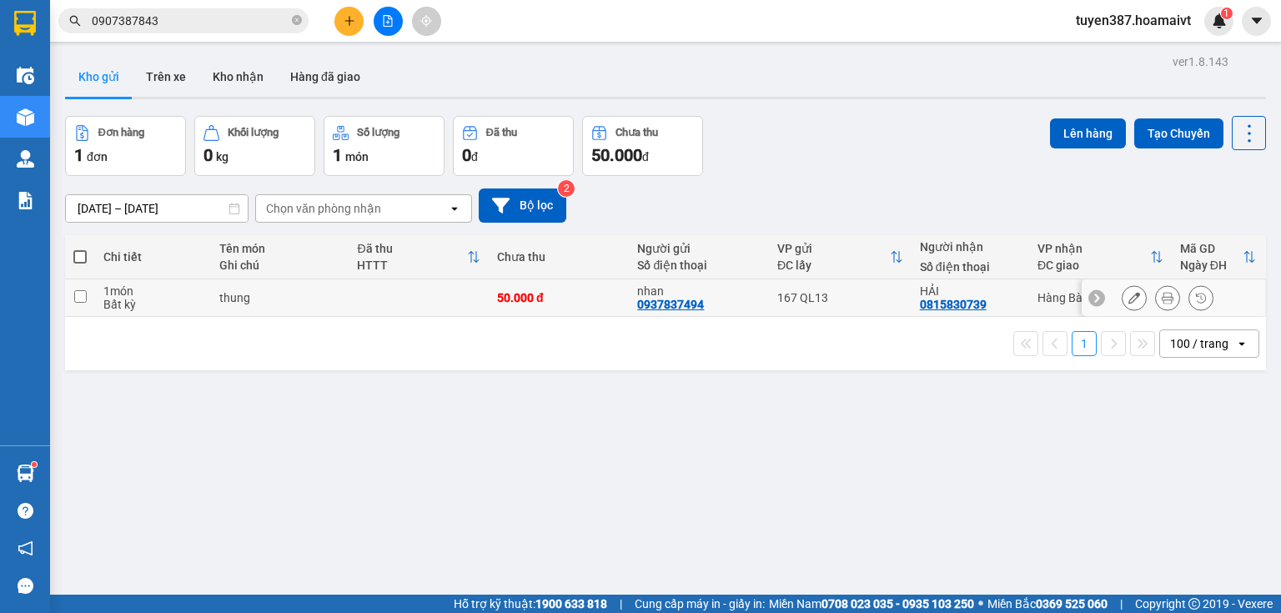
click at [1007, 300] on div "HẢI 0815830739" at bounding box center [970, 297] width 101 height 27
checkbox input "true"
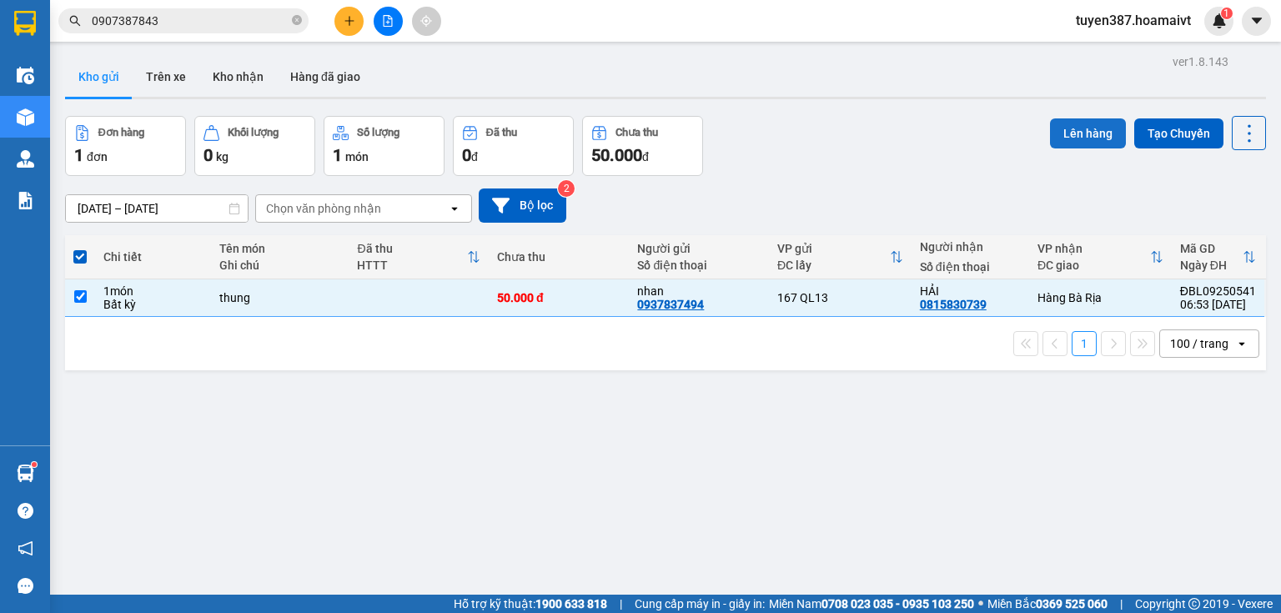
click at [1083, 134] on button "Lên hàng" at bounding box center [1088, 133] width 76 height 30
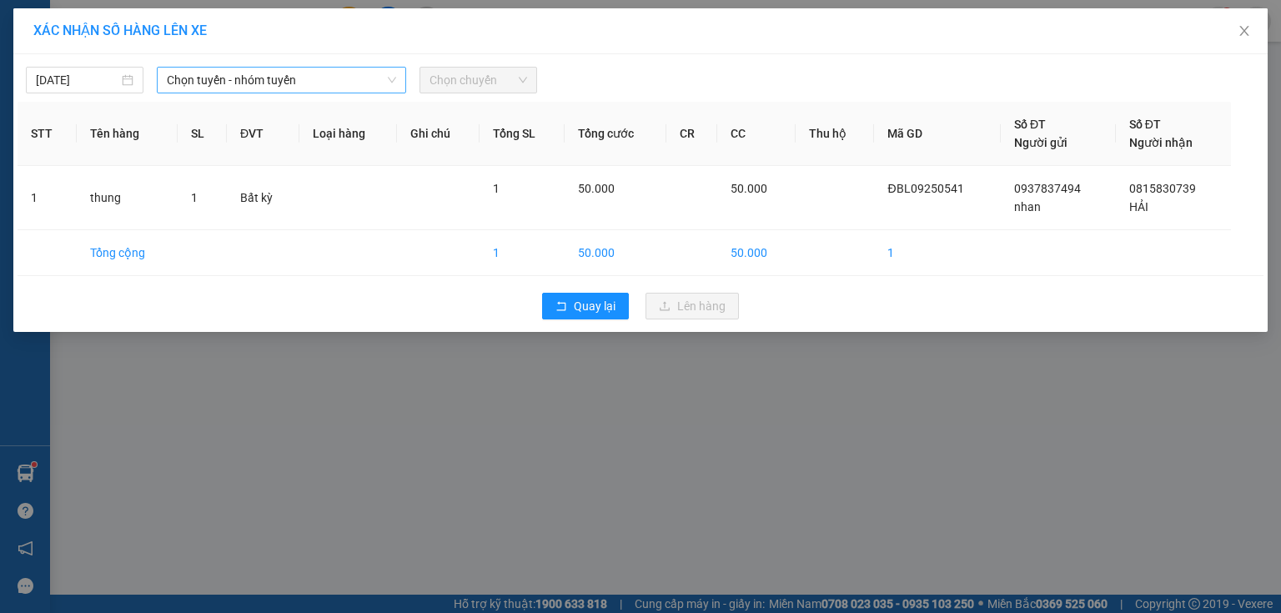
click at [293, 76] on span "Chọn tuyến - nhóm tuyến" at bounding box center [281, 80] width 229 height 25
click at [103, 80] on input "[DATE]" at bounding box center [77, 80] width 83 height 18
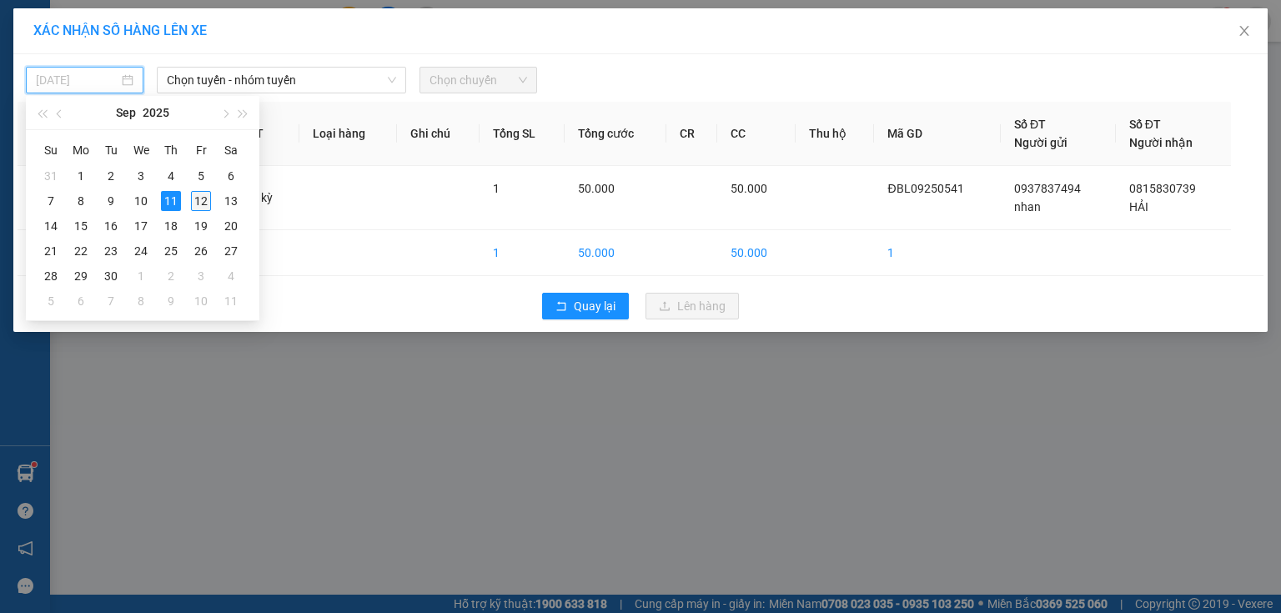
drag, startPoint x: 197, startPoint y: 195, endPoint x: 205, endPoint y: 188, distance: 10.7
click at [198, 195] on div "12" at bounding box center [201, 201] width 20 height 20
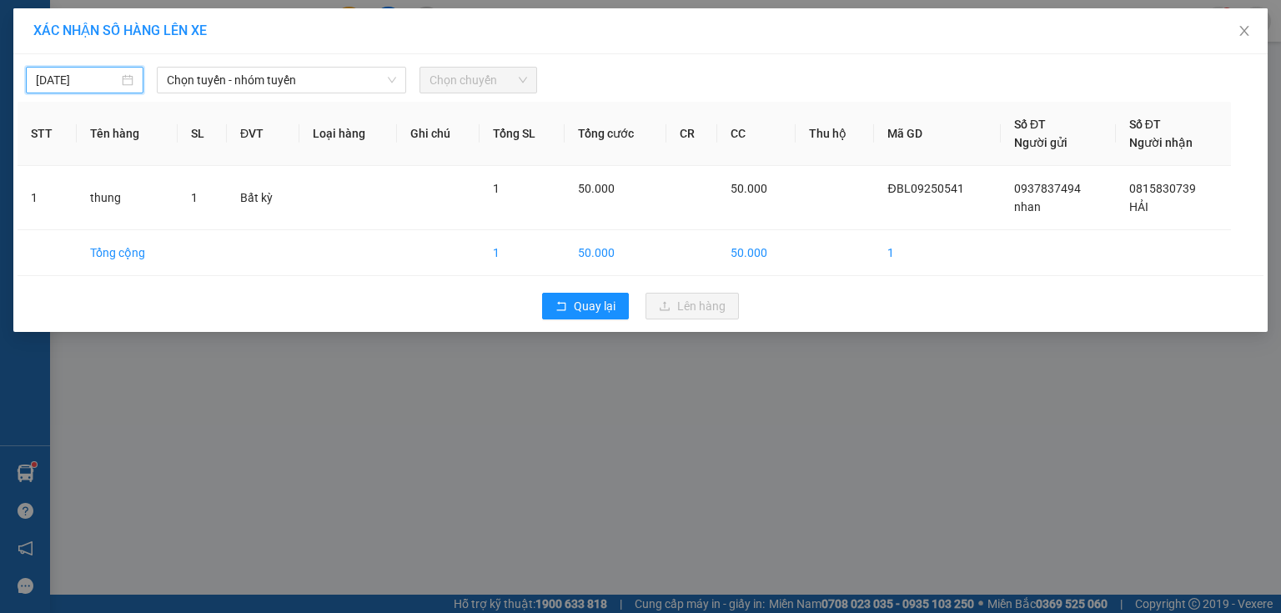
type input "[DATE]"
click at [317, 86] on span "Chọn tuyến - nhóm tuyến" at bounding box center [281, 80] width 229 height 25
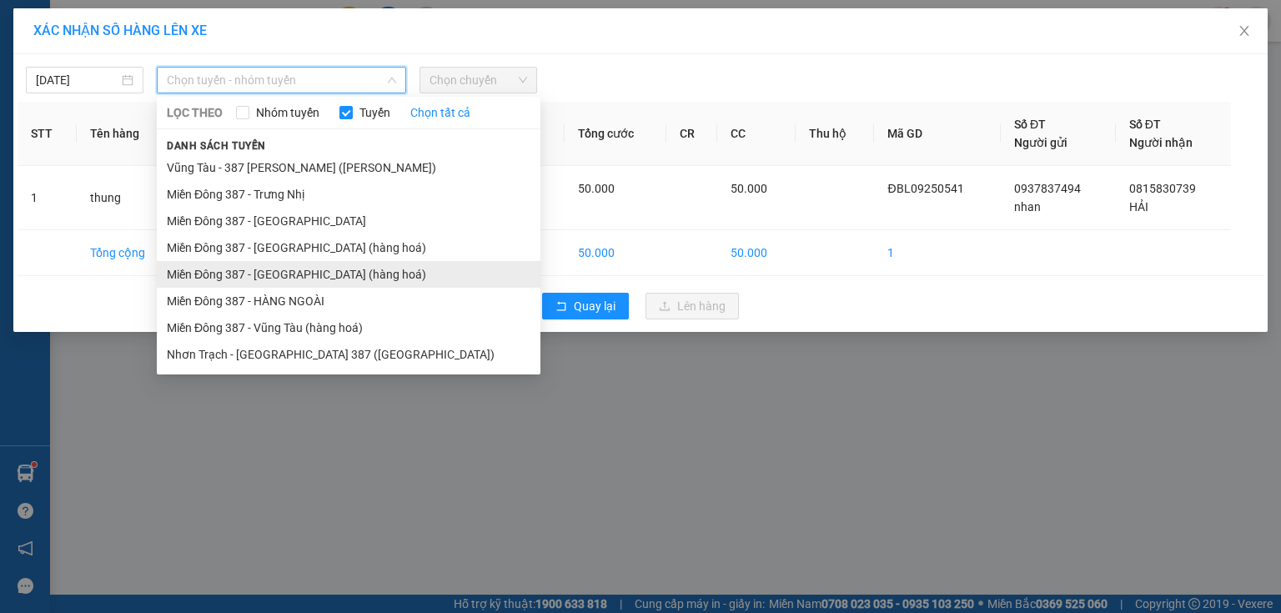
click at [299, 273] on li "Miền Đông 387 - [GEOGRAPHIC_DATA] (hàng hoá)" at bounding box center [349, 274] width 384 height 27
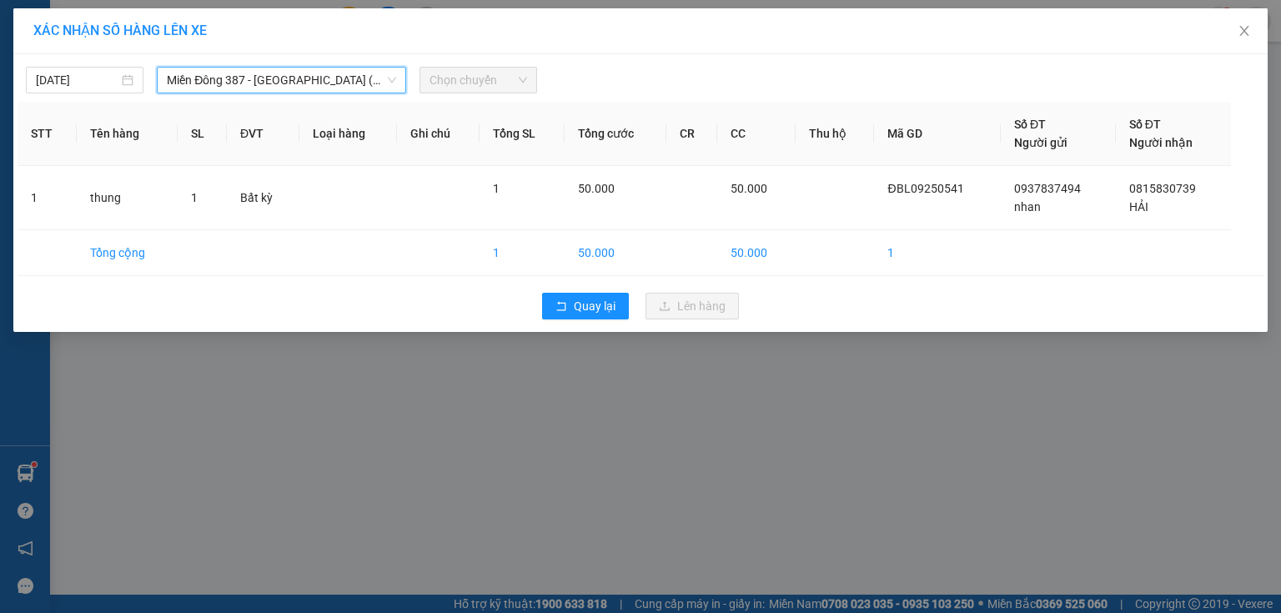
click at [490, 79] on span "Chọn chuyến" at bounding box center [479, 80] width 98 height 25
click at [475, 78] on span "Chọn chuyến" at bounding box center [479, 80] width 98 height 25
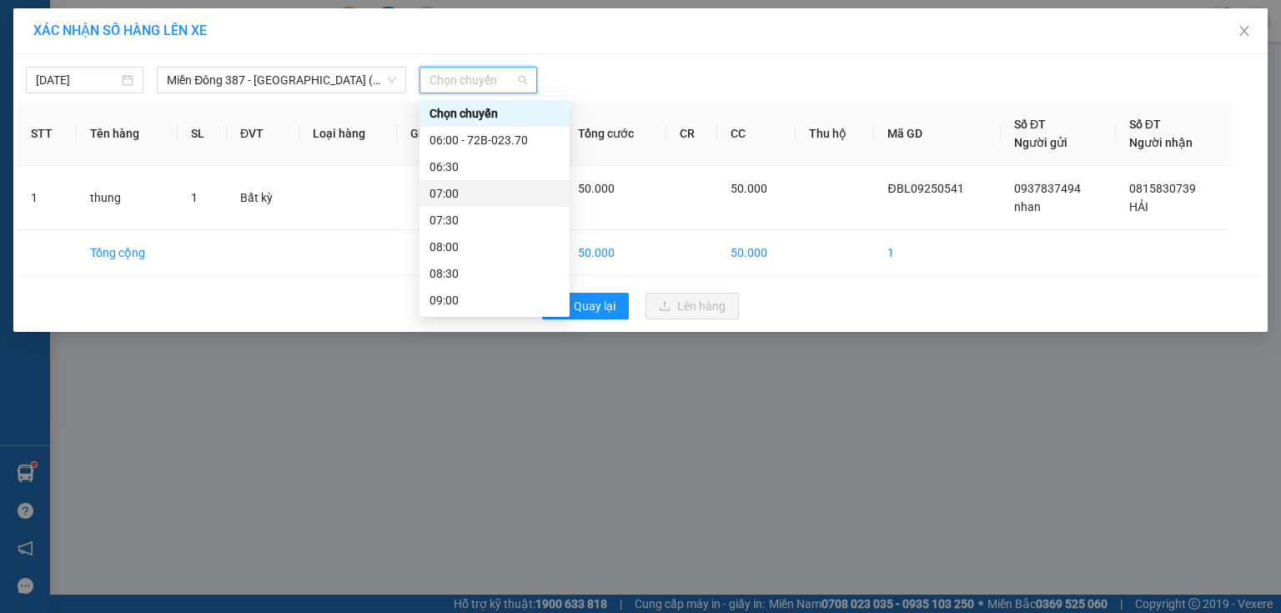
click at [452, 196] on div "07:00" at bounding box center [495, 193] width 130 height 18
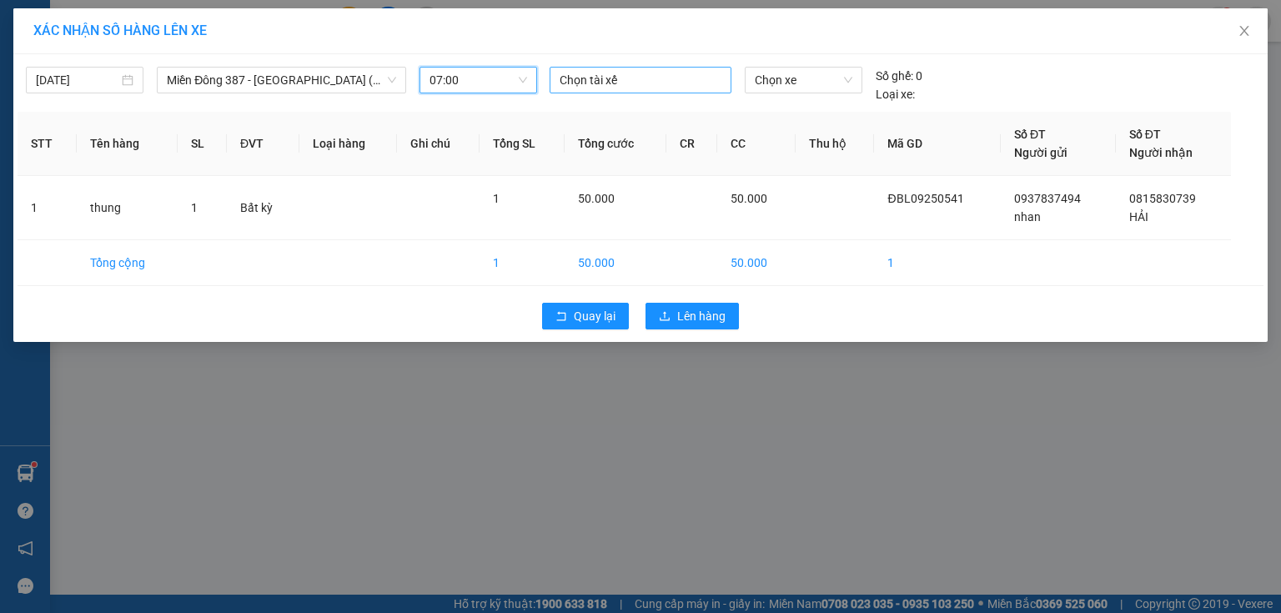
click at [643, 82] on div at bounding box center [640, 80] width 173 height 20
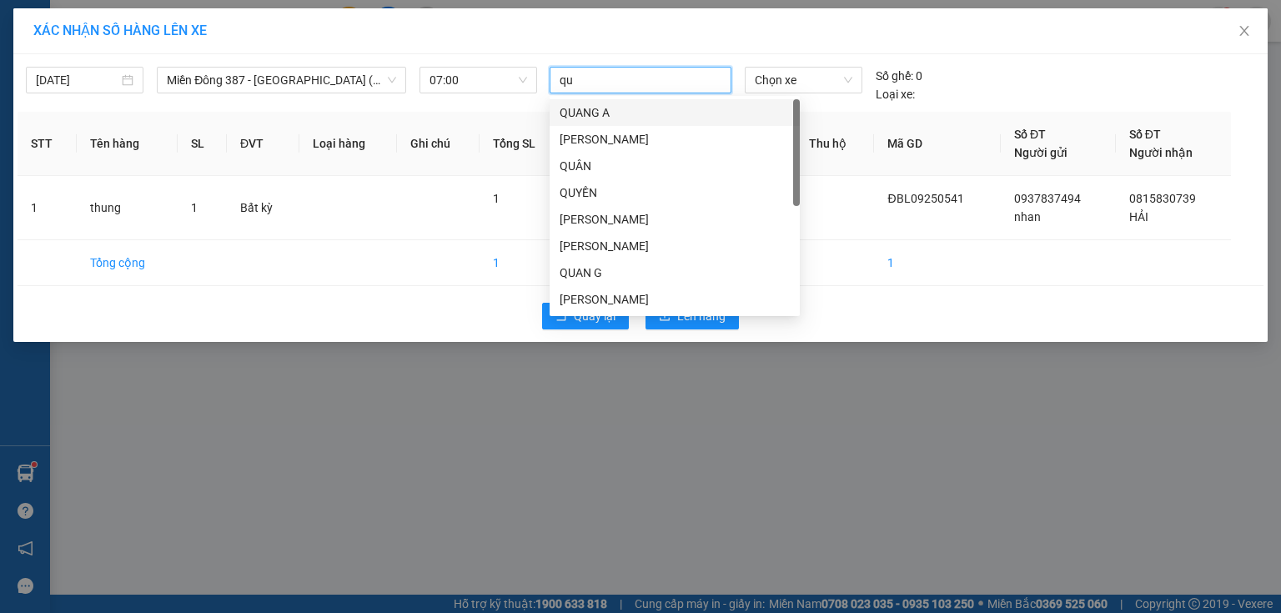
type input "quy"
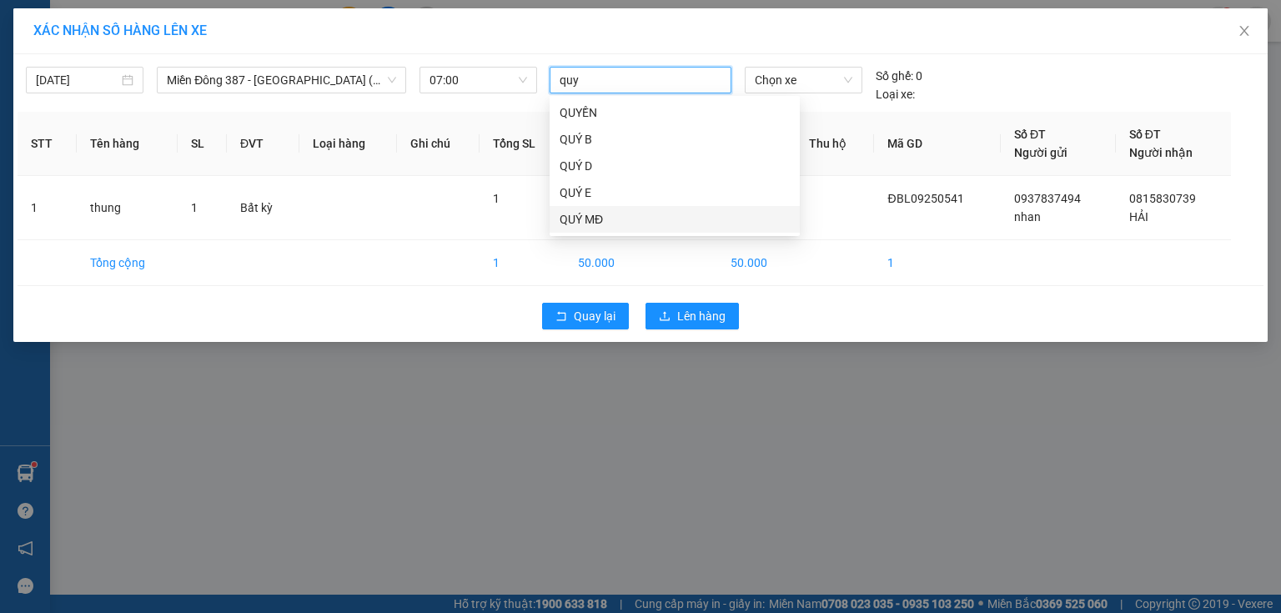
click at [560, 214] on div "QUÝ MĐ" at bounding box center [675, 219] width 230 height 18
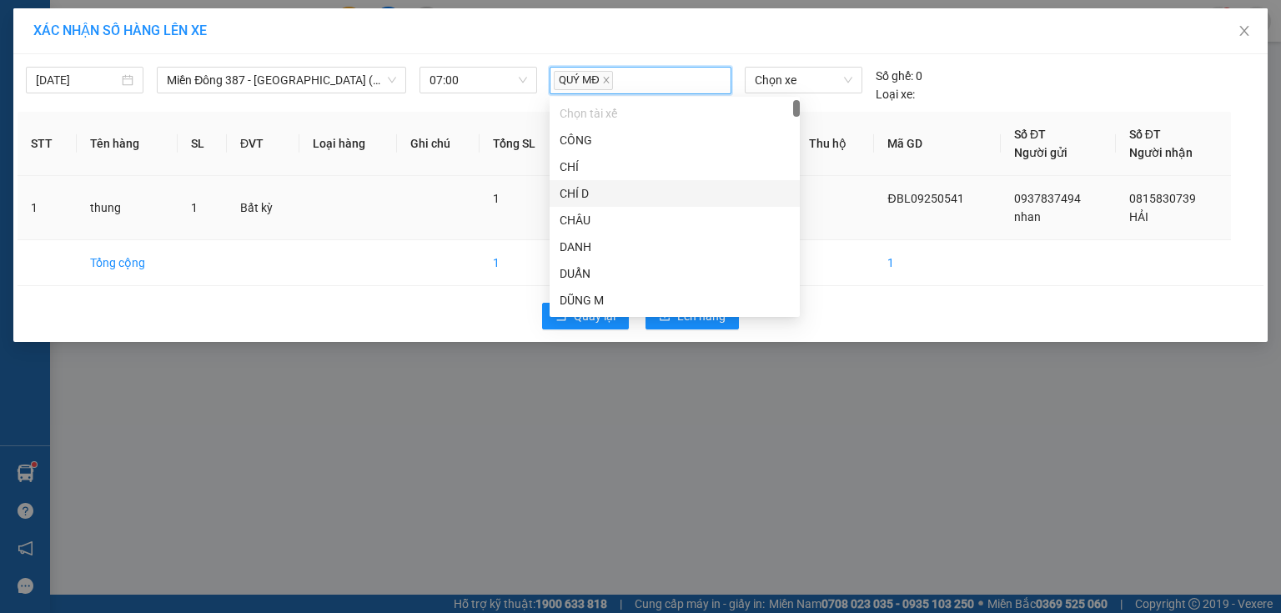
click at [831, 196] on td at bounding box center [835, 208] width 79 height 64
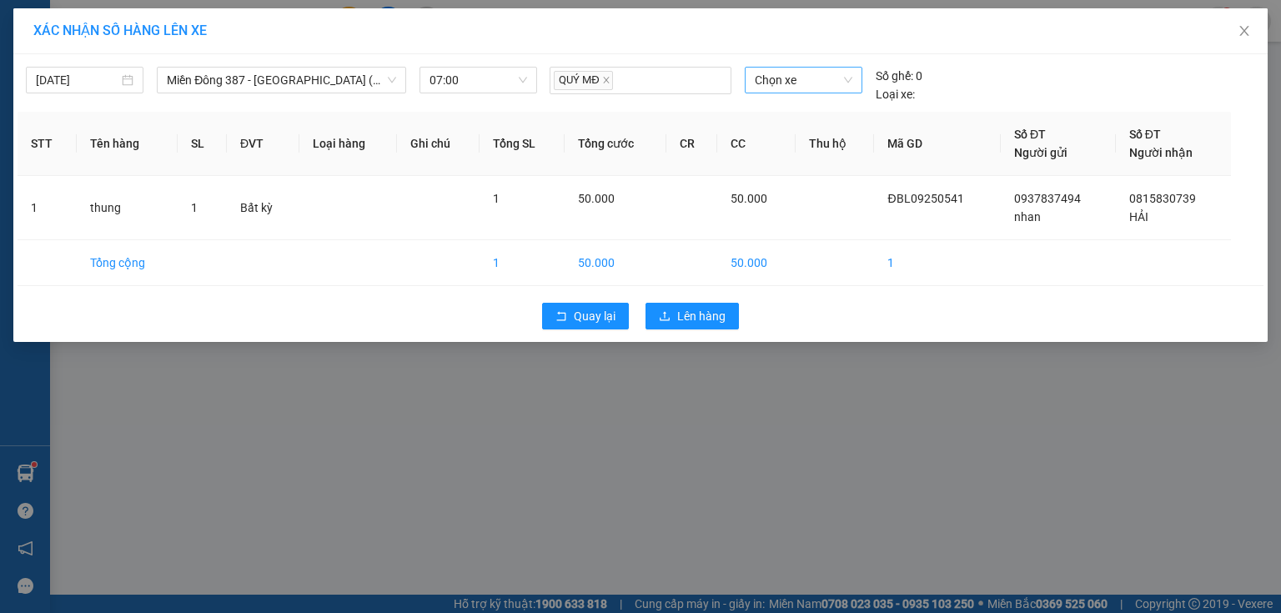
click at [833, 80] on span "Chọn xe" at bounding box center [803, 80] width 97 height 25
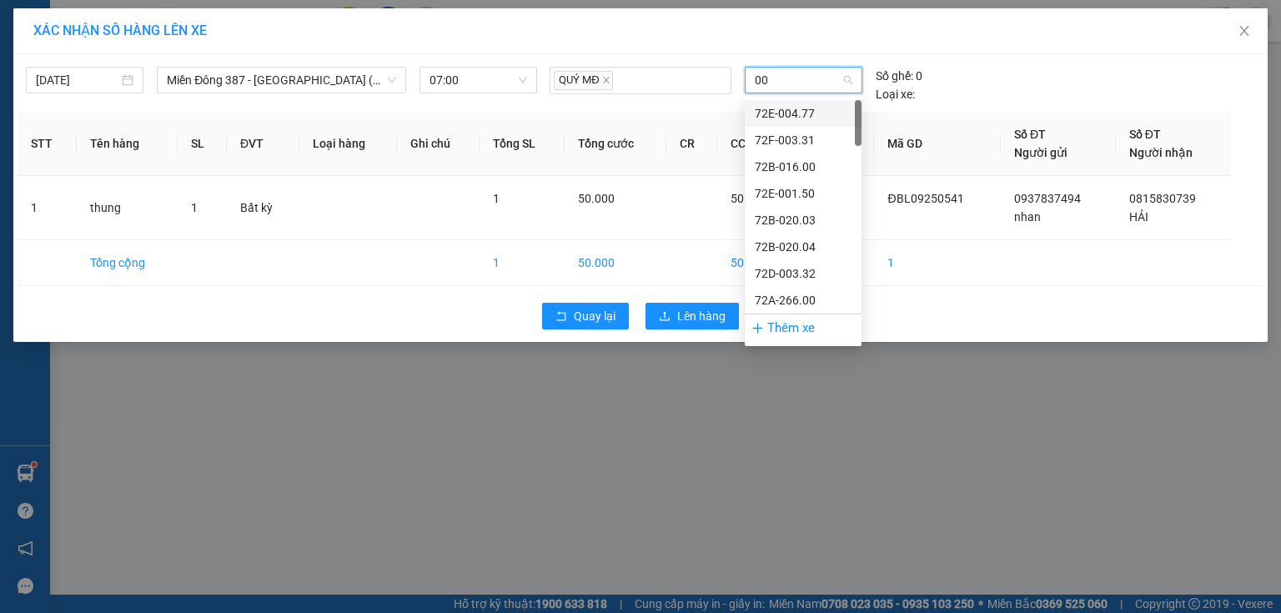
type input "007"
click at [809, 166] on div "72H-070.07" at bounding box center [803, 167] width 97 height 18
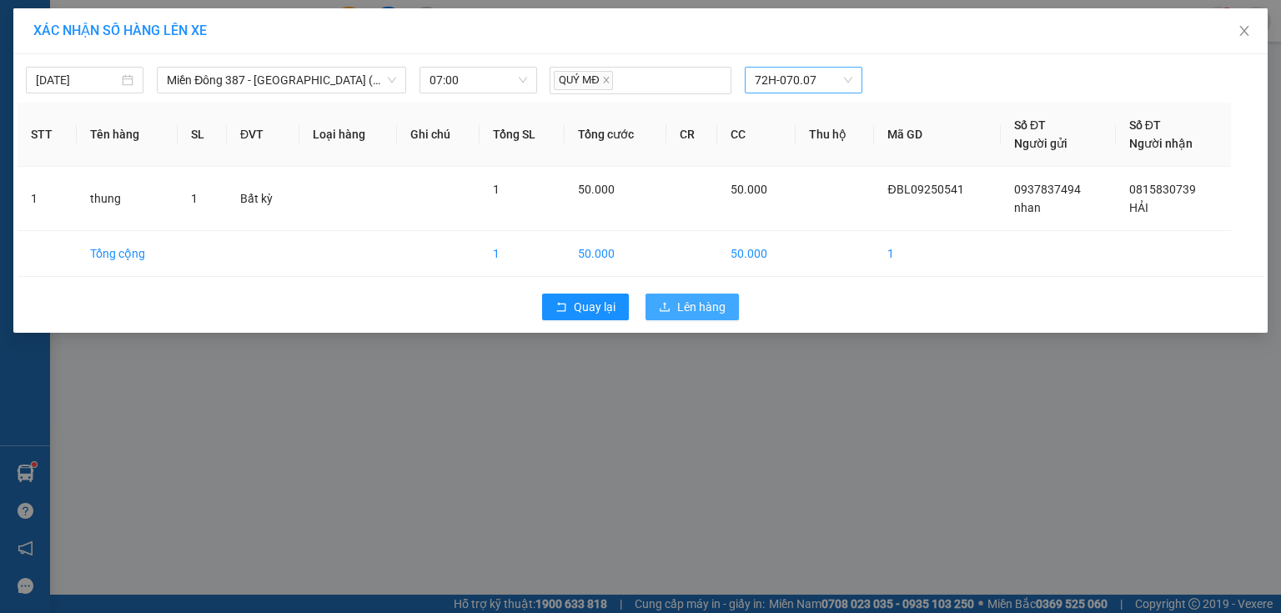
click at [696, 304] on span "Lên hàng" at bounding box center [701, 307] width 48 height 18
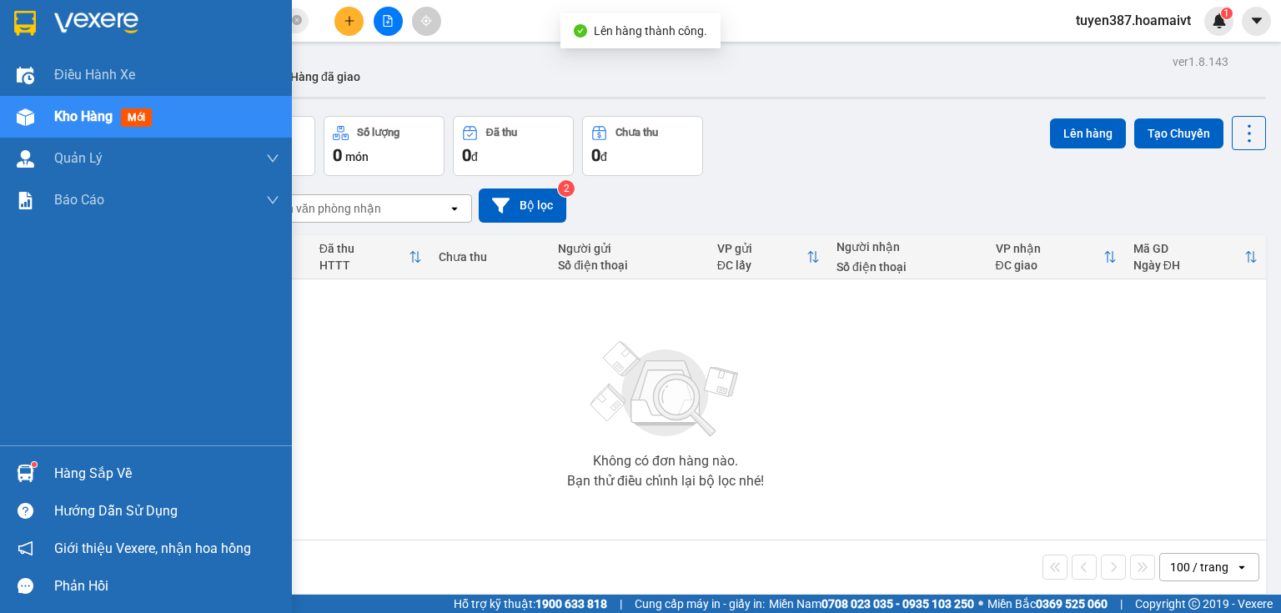
click at [26, 468] on img at bounding box center [26, 474] width 18 height 18
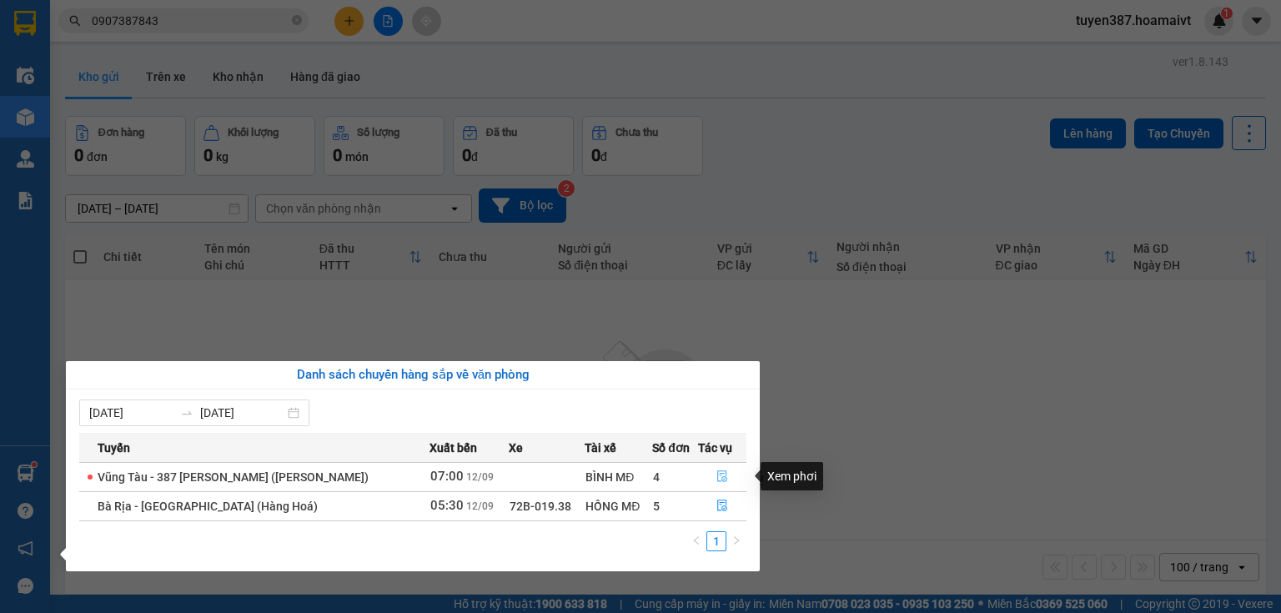
click at [717, 476] on icon "file-done" at bounding box center [722, 476] width 12 height 12
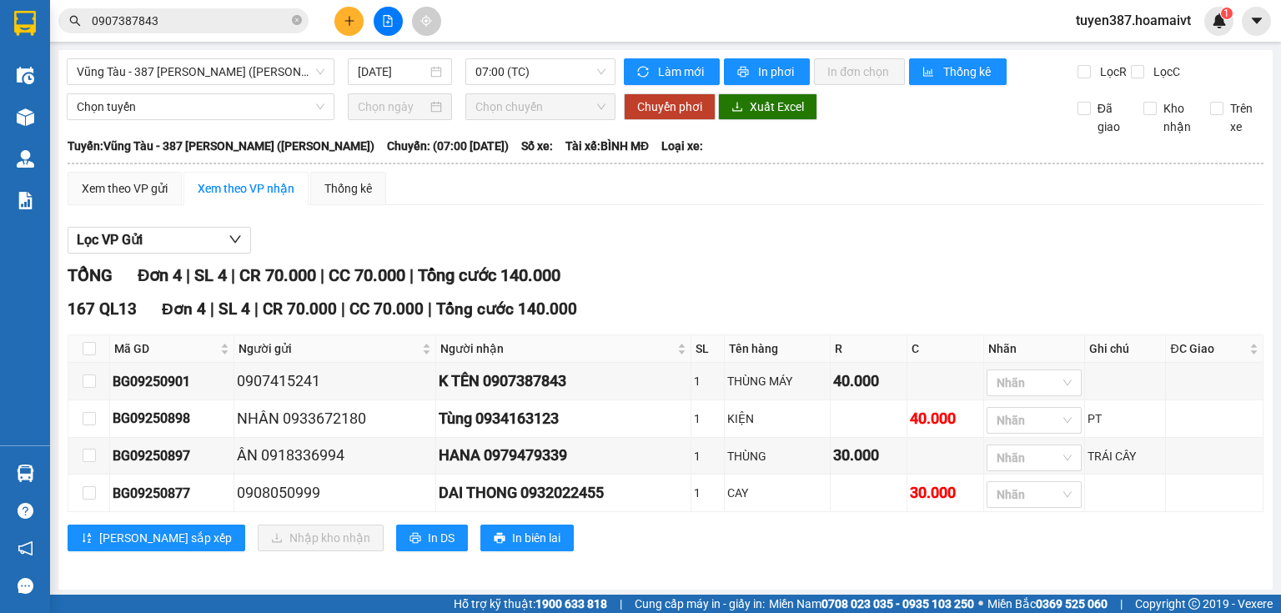
click at [713, 241] on div "Lọc VP Gửi" at bounding box center [666, 241] width 1196 height 28
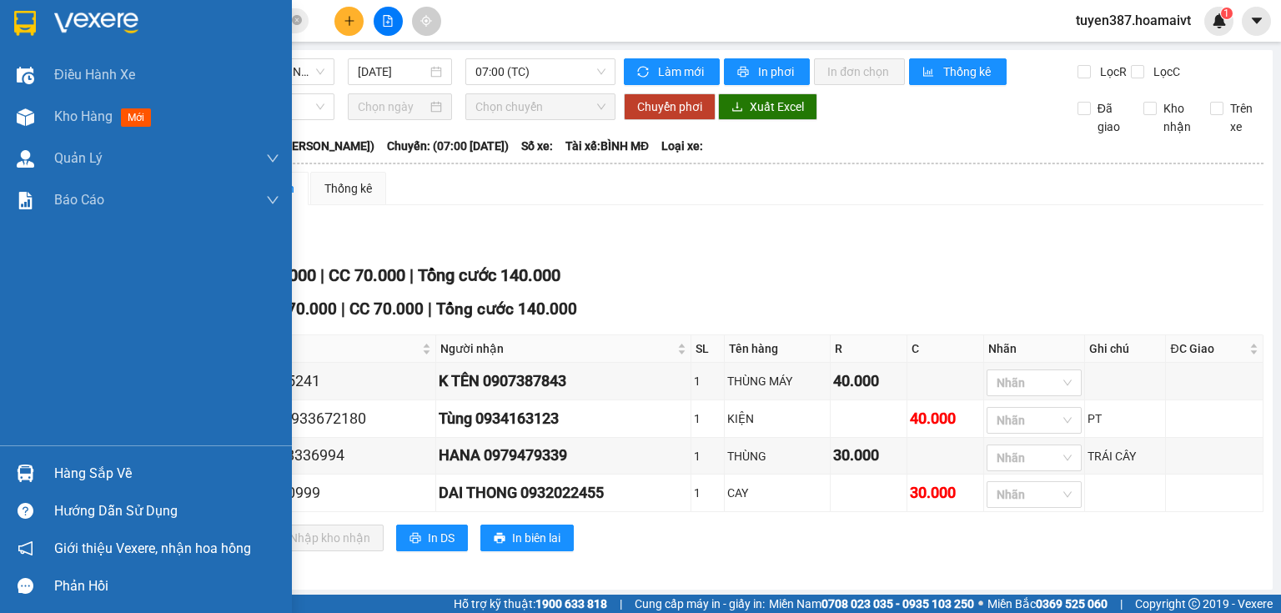
click at [33, 470] on img at bounding box center [26, 474] width 18 height 18
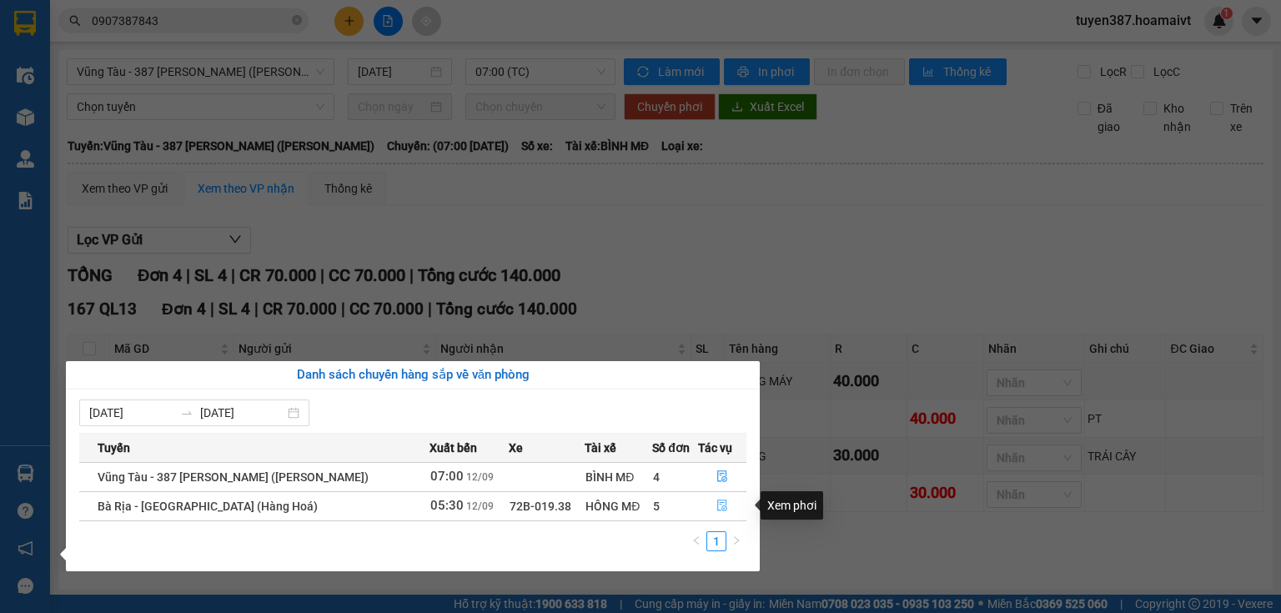
click at [716, 503] on icon "file-done" at bounding box center [722, 506] width 12 height 12
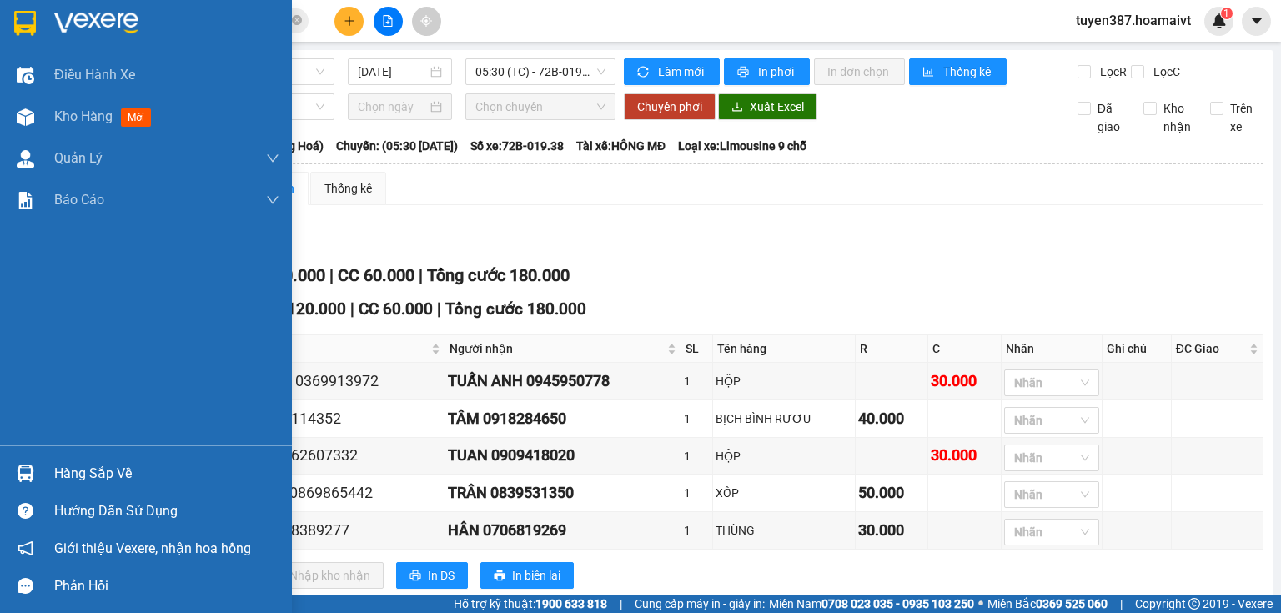
click at [18, 460] on div at bounding box center [25, 473] width 29 height 29
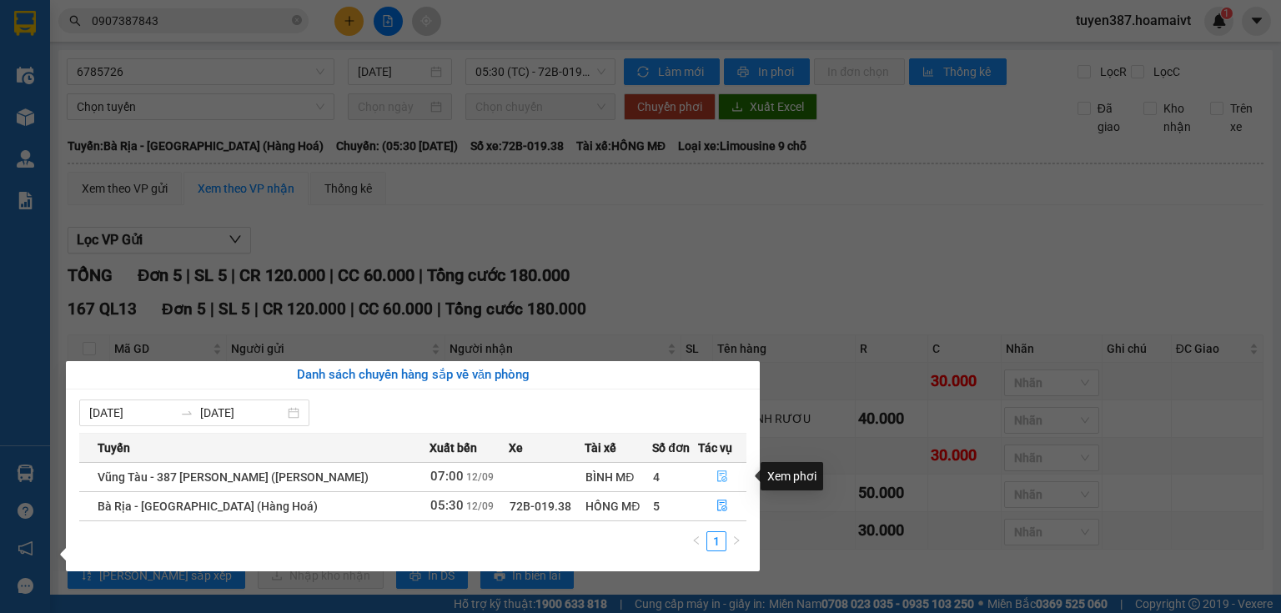
click at [724, 475] on icon "file-done" at bounding box center [722, 476] width 12 height 12
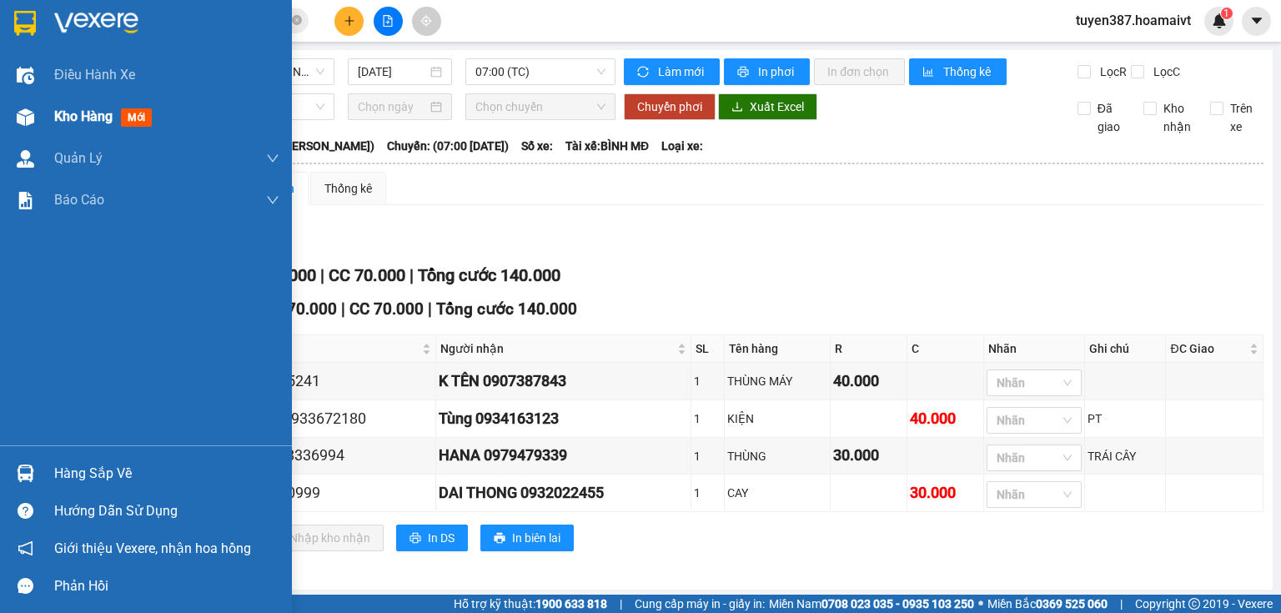
click at [20, 123] on img at bounding box center [26, 117] width 18 height 18
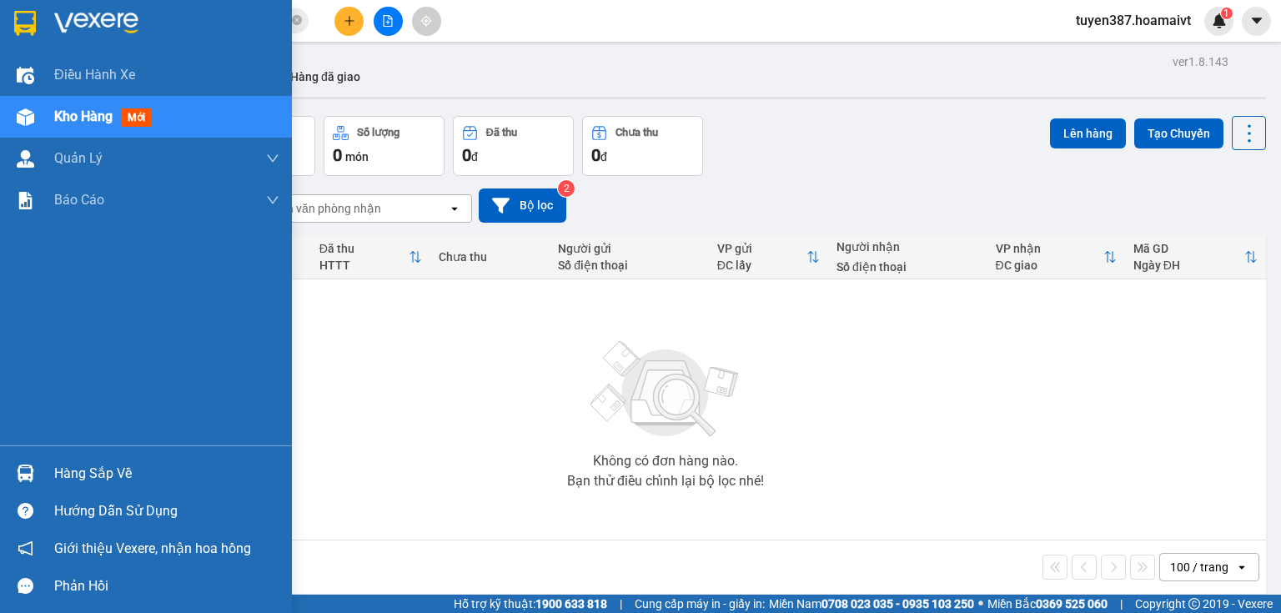
click at [27, 471] on img at bounding box center [26, 474] width 18 height 18
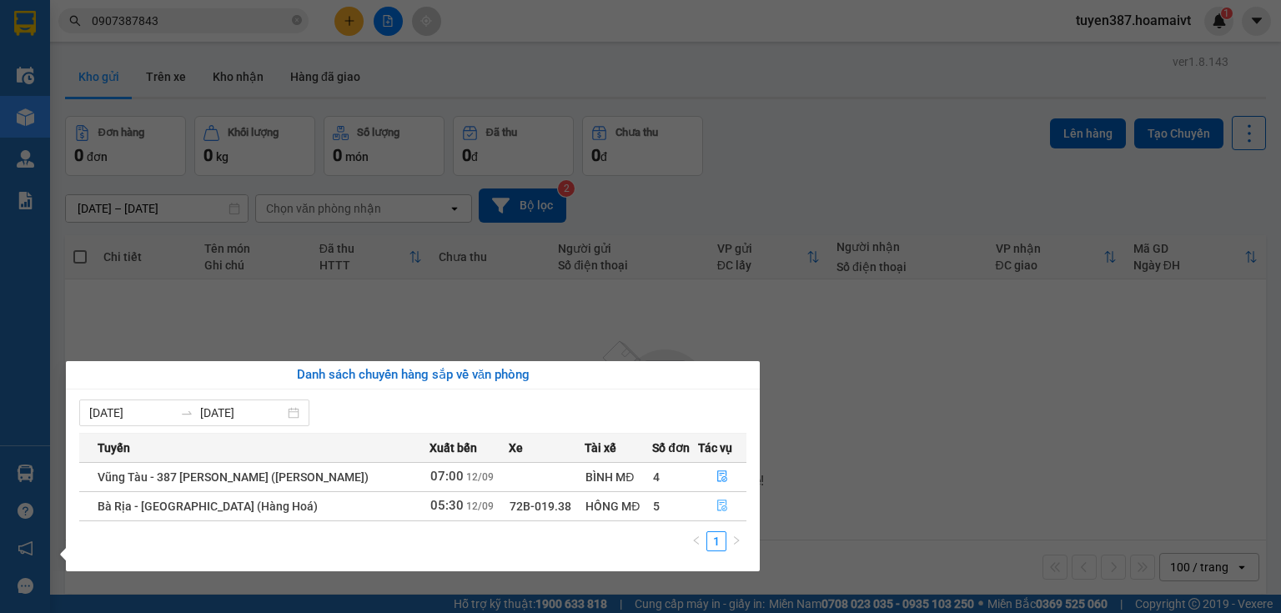
click at [721, 504] on icon "file-done" at bounding box center [722, 506] width 12 height 12
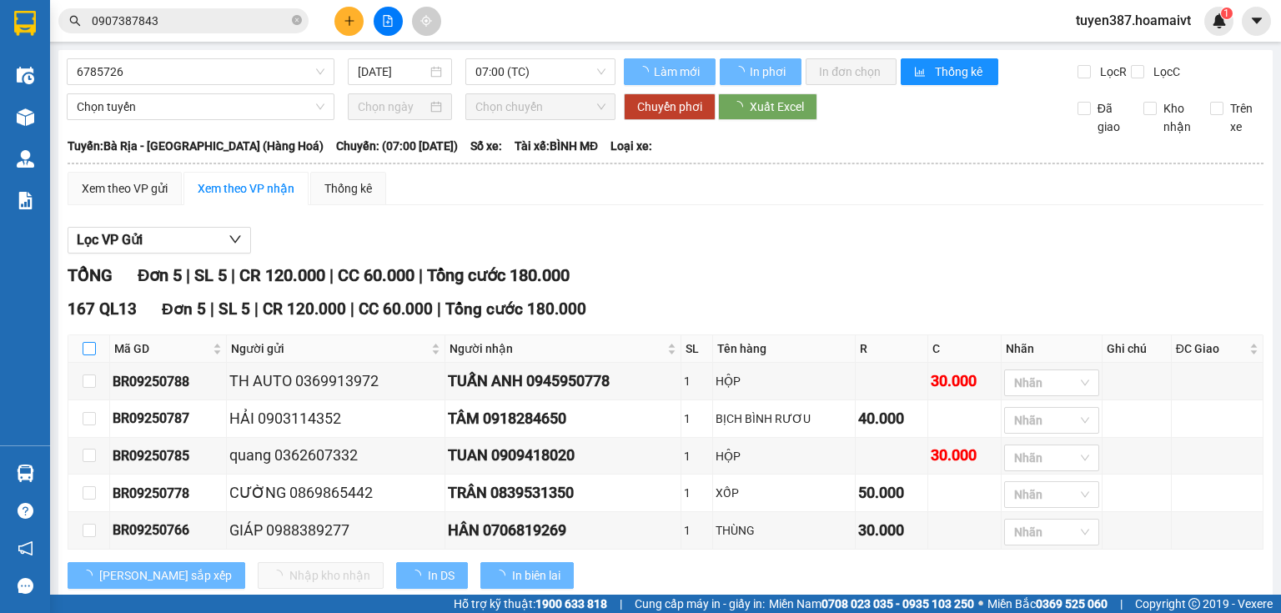
click at [89, 355] on input "checkbox" at bounding box center [89, 348] width 13 height 13
checkbox input "true"
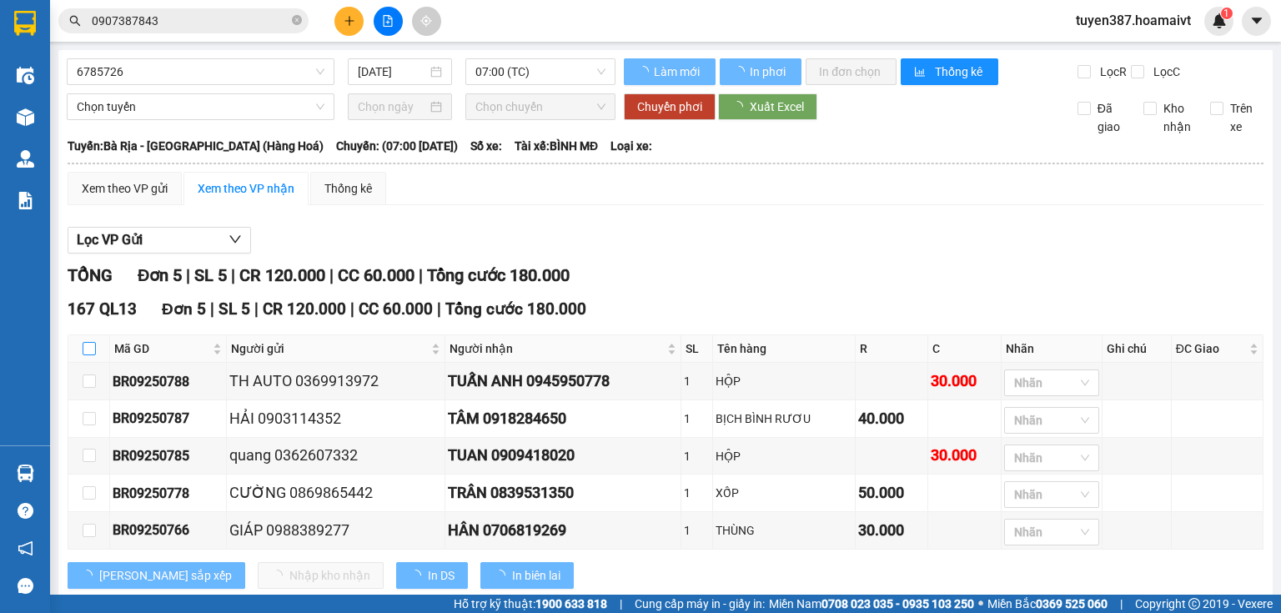
checkbox input "true"
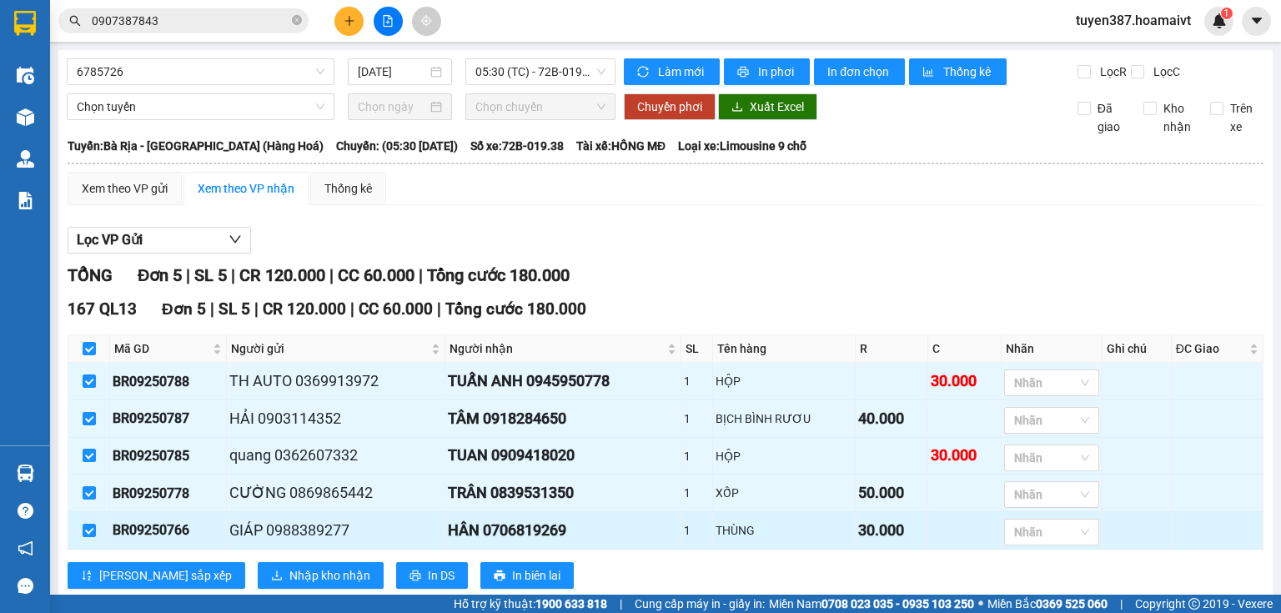
scroll to position [54, 0]
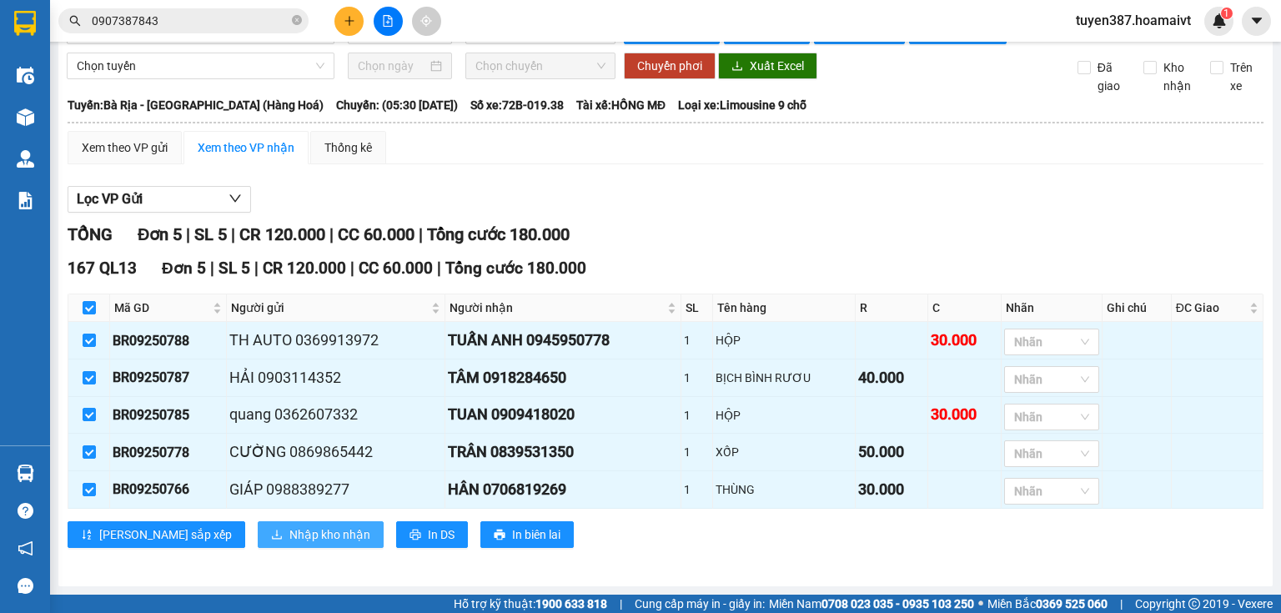
click at [289, 525] on span "Nhập kho nhận" at bounding box center [329, 534] width 81 height 18
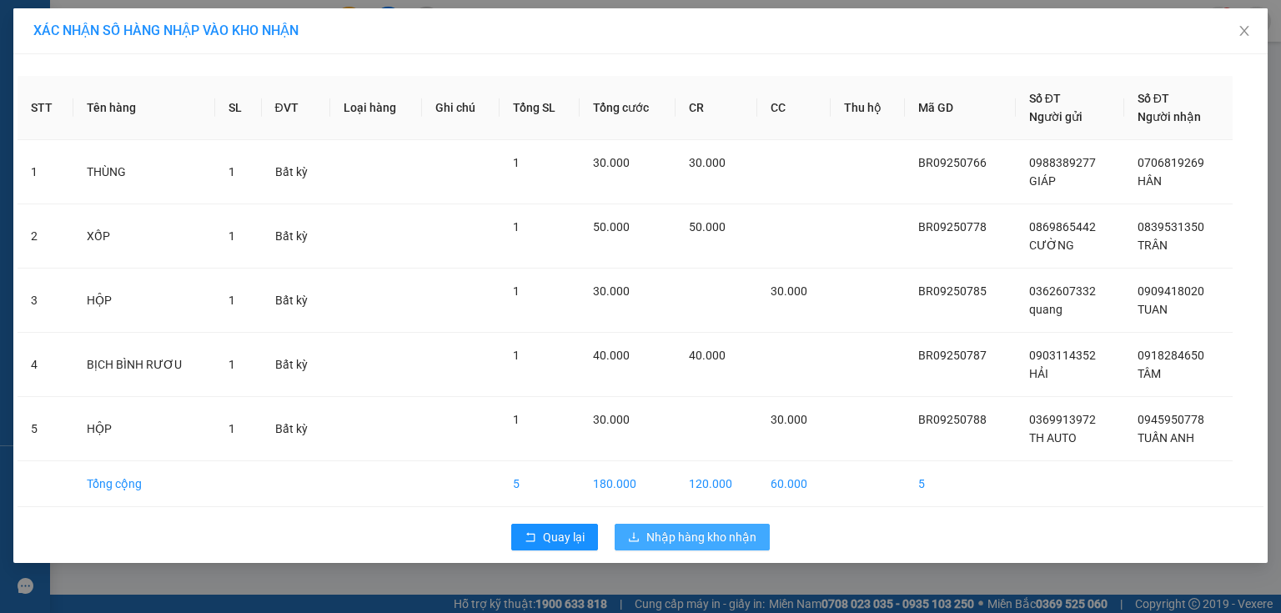
click at [686, 538] on span "Nhập hàng kho nhận" at bounding box center [701, 537] width 110 height 18
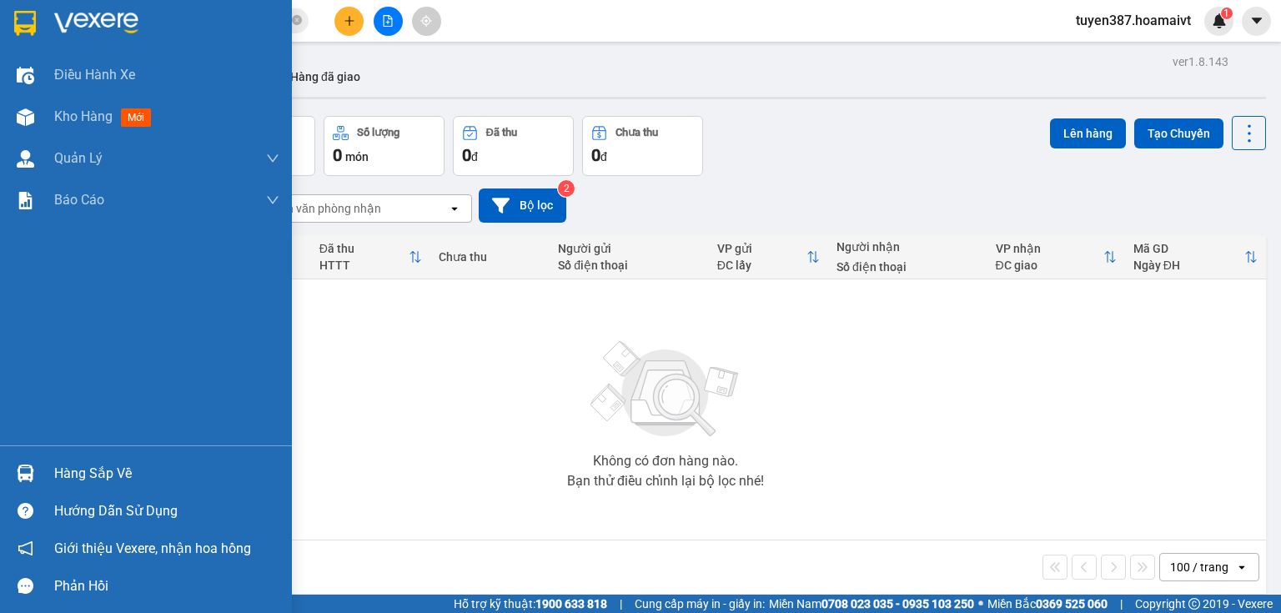
click at [24, 475] on img at bounding box center [26, 474] width 18 height 18
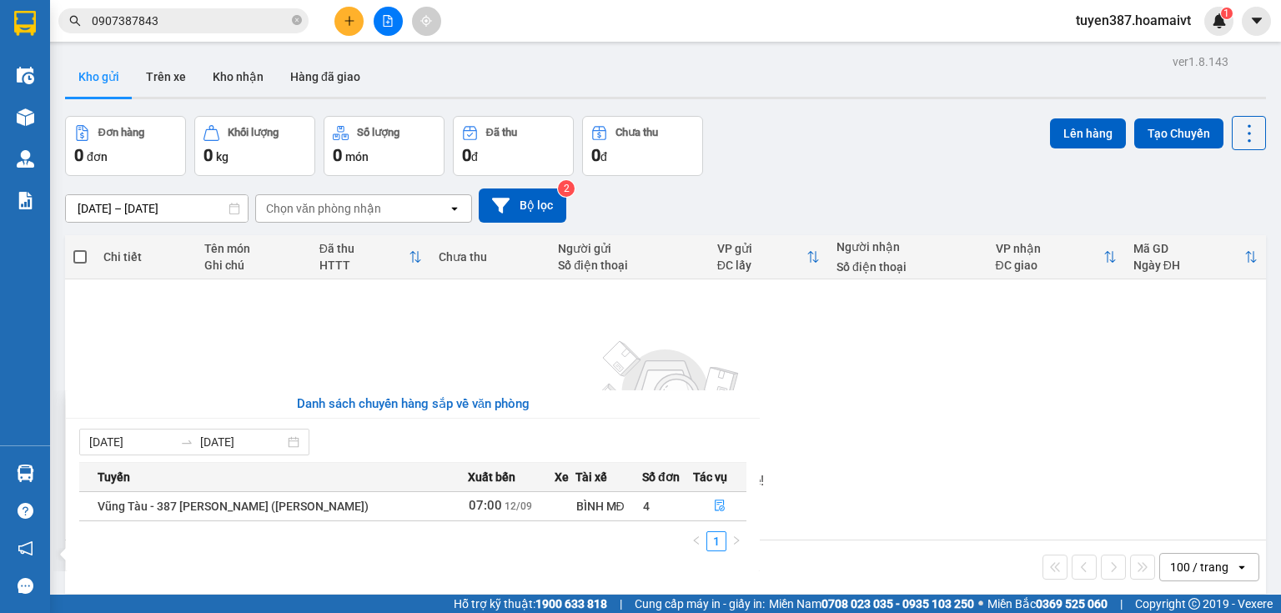
drag, startPoint x: 999, startPoint y: 416, endPoint x: 937, endPoint y: 335, distance: 102.3
click at [999, 414] on section "Kết quả tìm kiếm ( 2 ) Bộ lọc Mã ĐH Trạng thái Món hàng Tổng cước Chưa cước Nhã…" at bounding box center [640, 306] width 1281 height 613
